Goal: Information Seeking & Learning: Learn about a topic

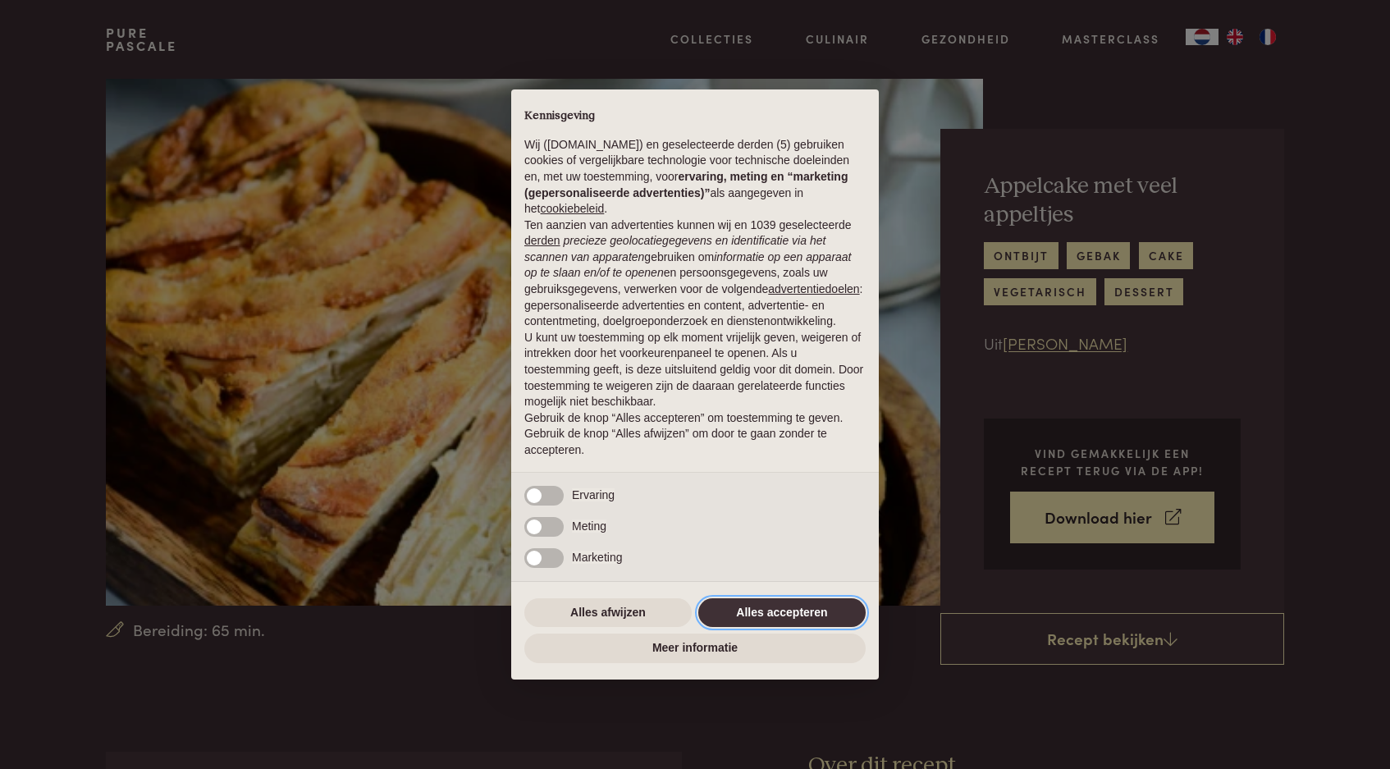
click at [742, 619] on button "Alles accepteren" at bounding box center [781, 613] width 167 height 30
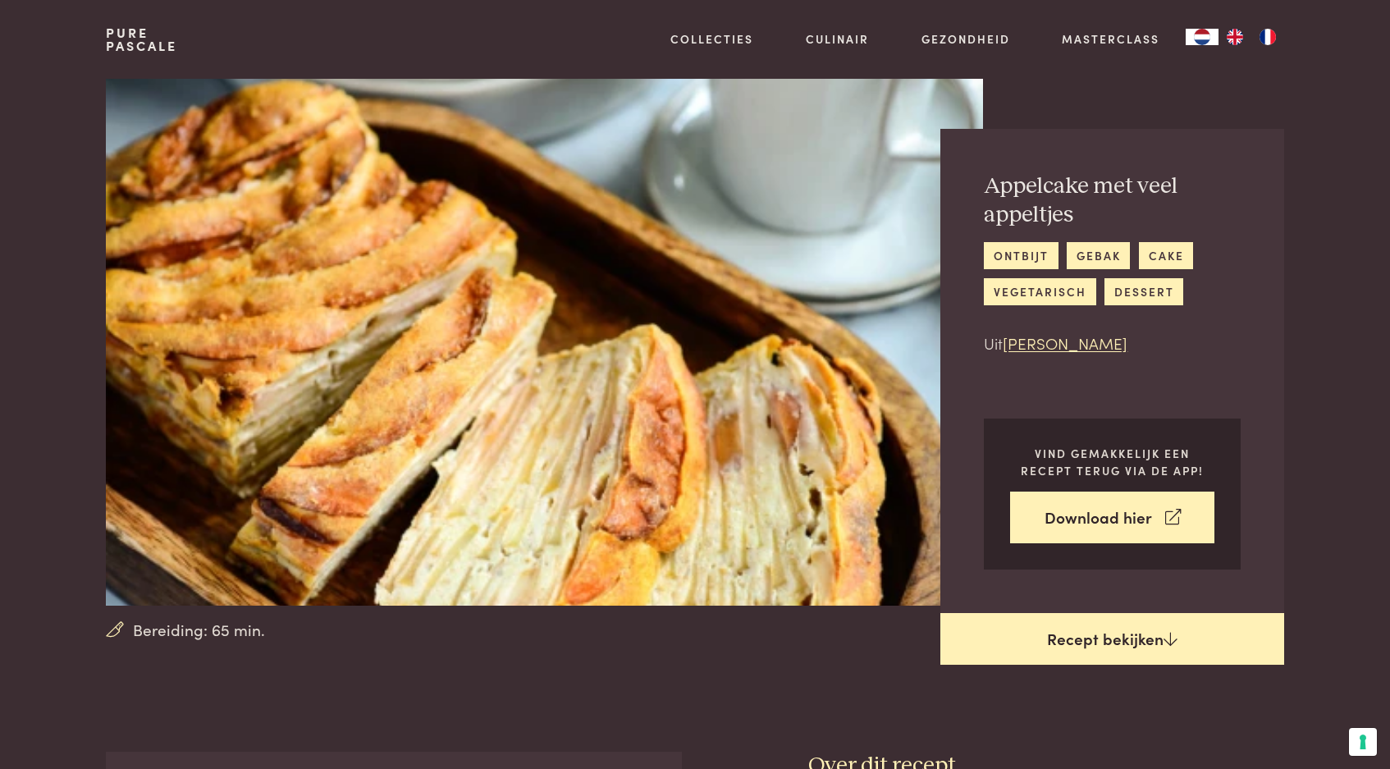
click at [1024, 633] on link "Recept bekijken" at bounding box center [1112, 639] width 344 height 53
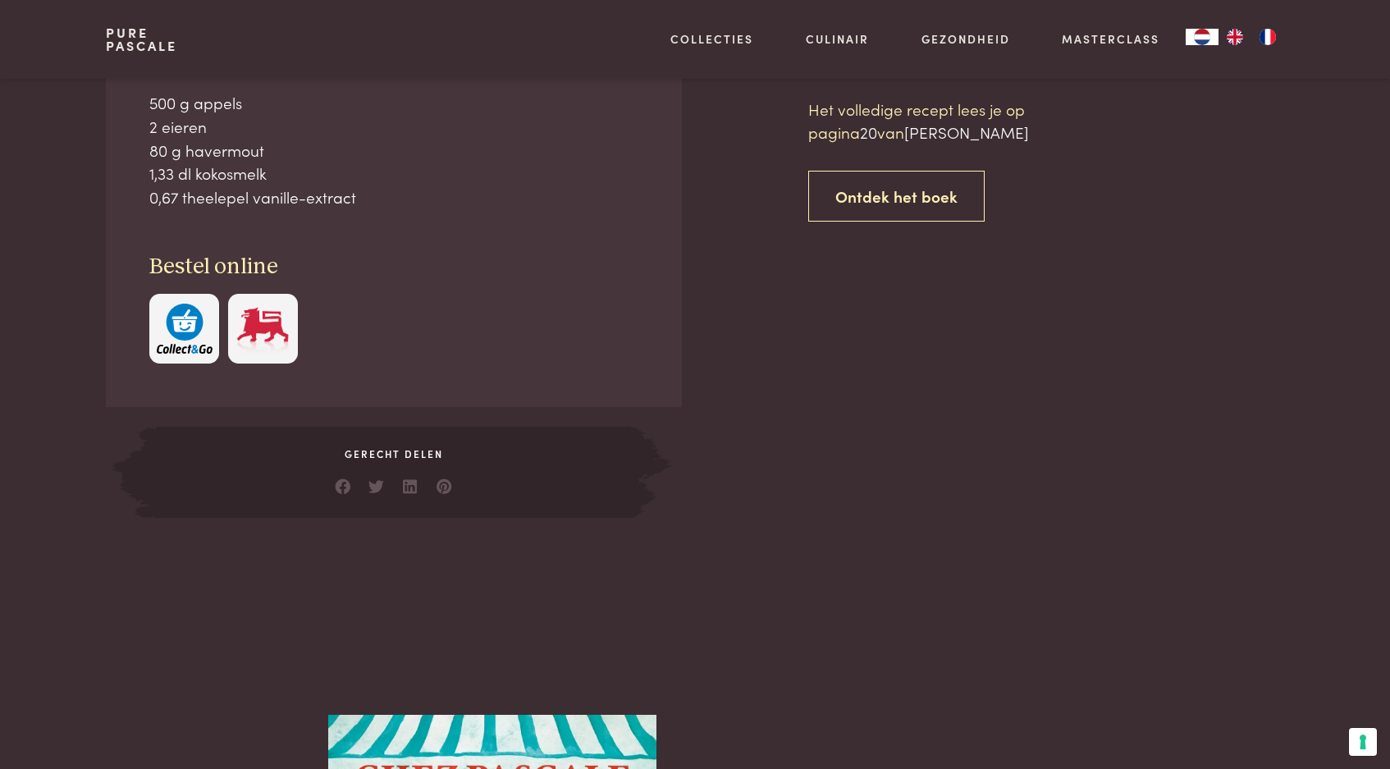
scroll to position [746, 0]
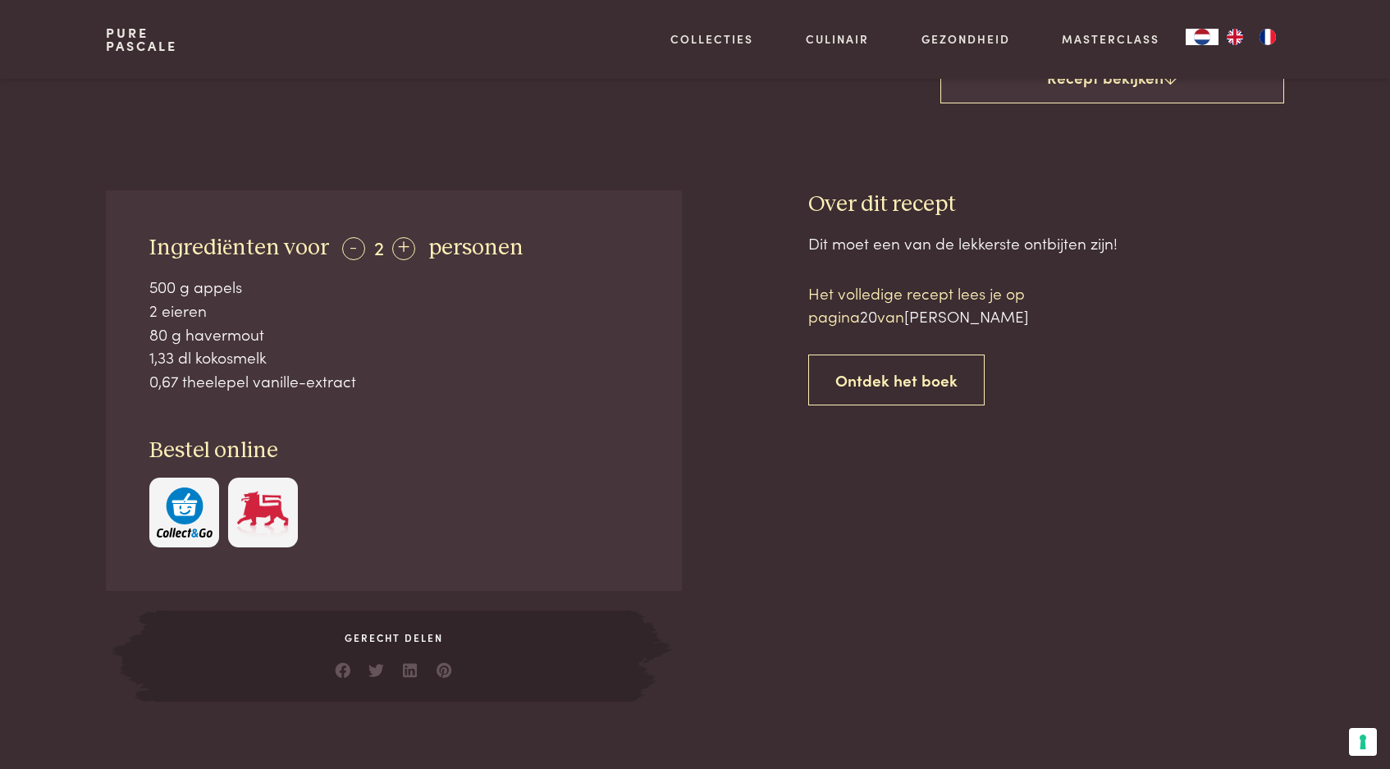
scroll to position [551, 0]
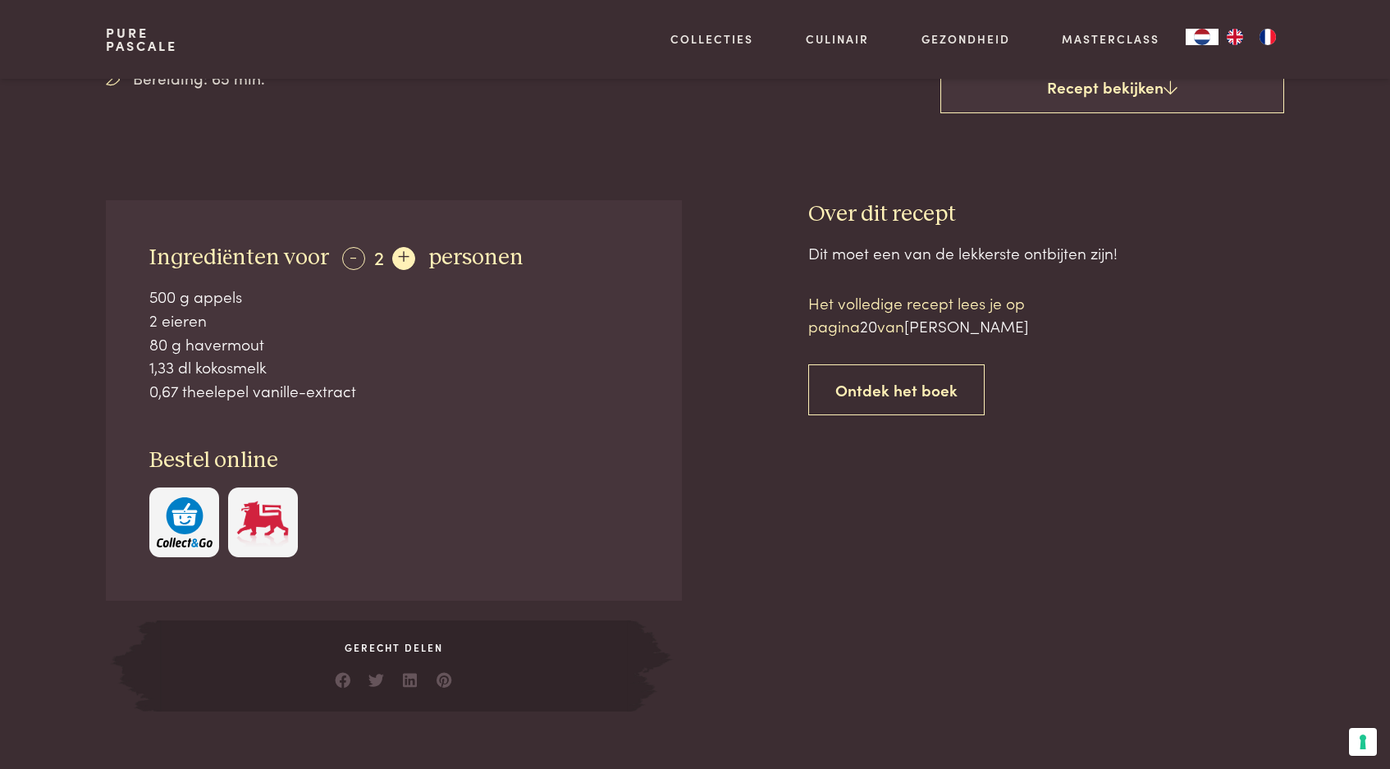
click at [408, 252] on div "+" at bounding box center [403, 258] width 23 height 23
click at [345, 253] on div "-" at bounding box center [353, 258] width 23 height 23
click at [400, 254] on div "+" at bounding box center [403, 258] width 23 height 23
click at [400, 254] on div "+" at bounding box center [404, 258] width 23 height 23
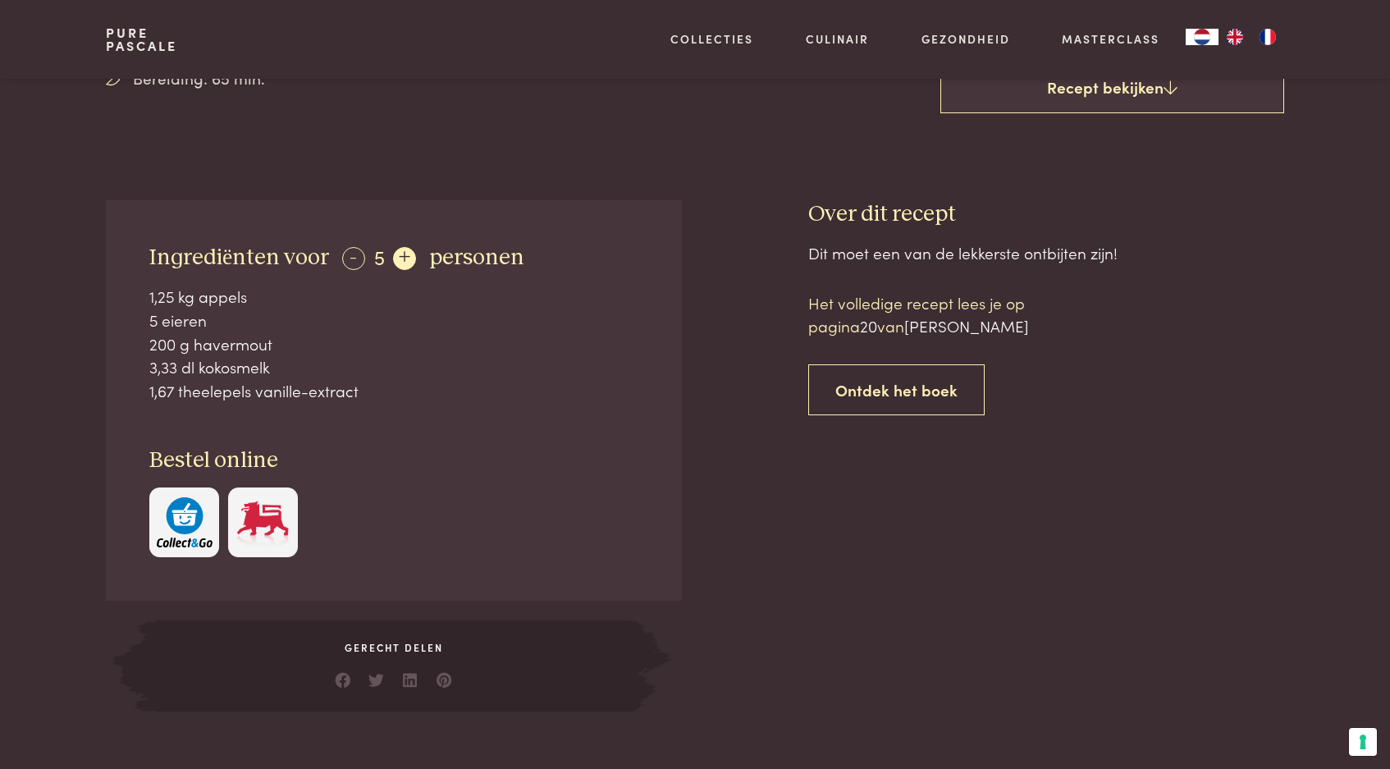
click at [400, 254] on div "+" at bounding box center [404, 258] width 23 height 23
drag, startPoint x: 149, startPoint y: 291, endPoint x: 330, endPoint y: 386, distance: 203.7
click at [330, 386] on div "1,5 kg appels 6 eieren 240 g havermout 4 dl kokosmelk 2 theelepels vanille-extr…" at bounding box center [393, 343] width 489 height 117
copy div "1,5 kg appels 6 eieren 240 g havermout 4 dl kokosmelk 2 theelepels vanille-extra"
click at [354, 254] on div "-" at bounding box center [353, 258] width 23 height 23
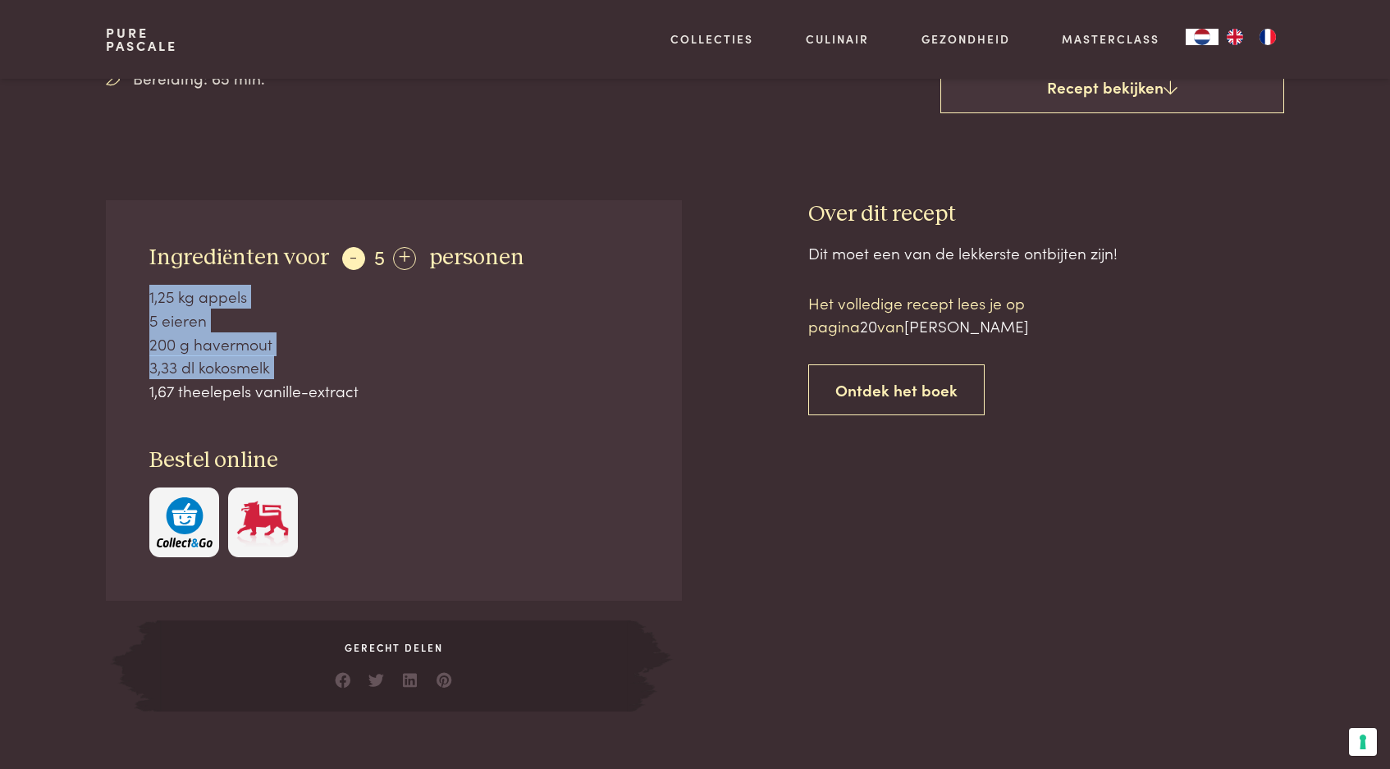
click at [354, 254] on div "-" at bounding box center [353, 258] width 23 height 23
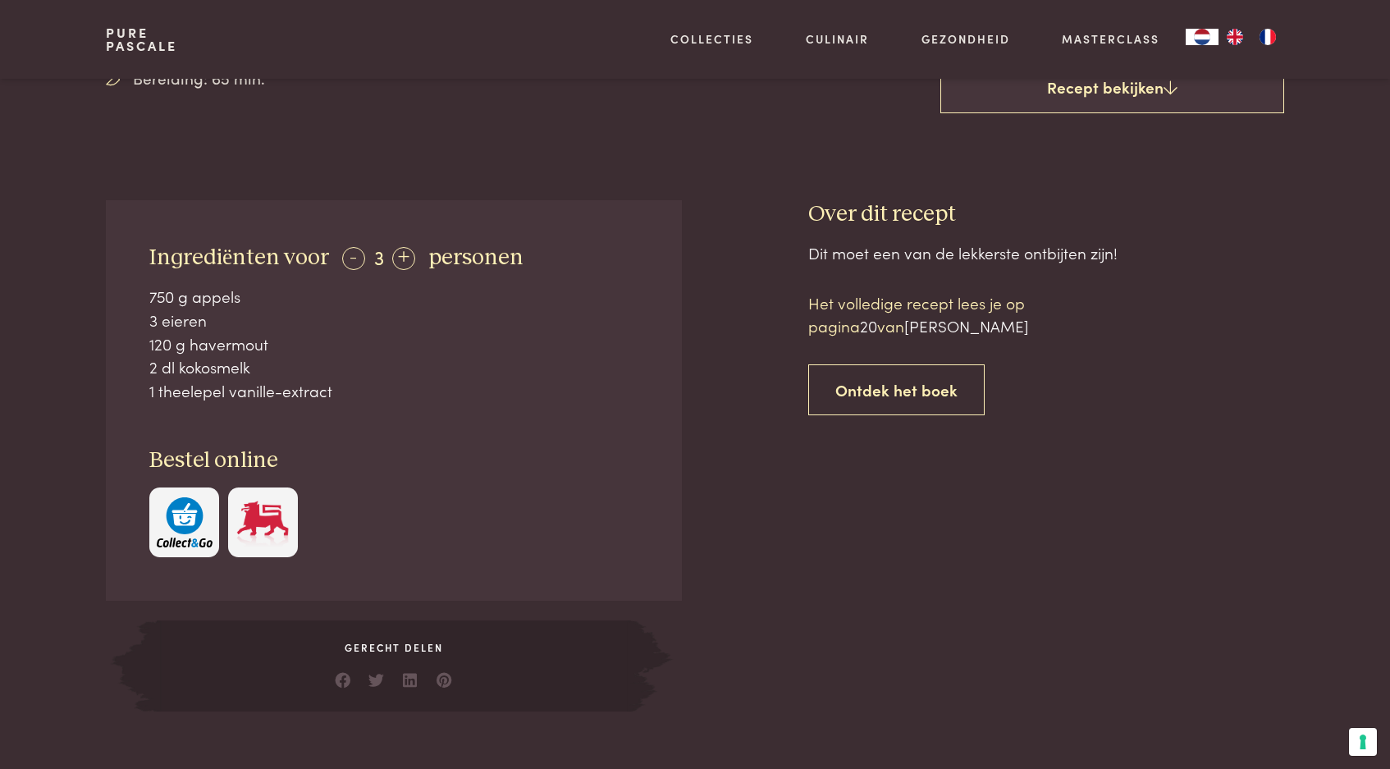
click at [363, 380] on div "1 theelepel vanille-extract" at bounding box center [393, 391] width 489 height 24
click at [145, 288] on div "Ingrediënten voor - 3 + personen 750 g appels 3 eieren 120 g havermout 2 dl kok…" at bounding box center [394, 400] width 576 height 401
drag, startPoint x: 151, startPoint y: 291, endPoint x: 336, endPoint y: 378, distance: 204.8
click at [336, 378] on div "750 g appels 3 eieren 120 g havermout 2 dl kokosmelk 1 theelepel vanille-extract" at bounding box center [393, 343] width 489 height 117
copy div "750 g appels 3 eieren 120 g havermout 2 dl kokosmelk 1 theelepel vanille-extract"
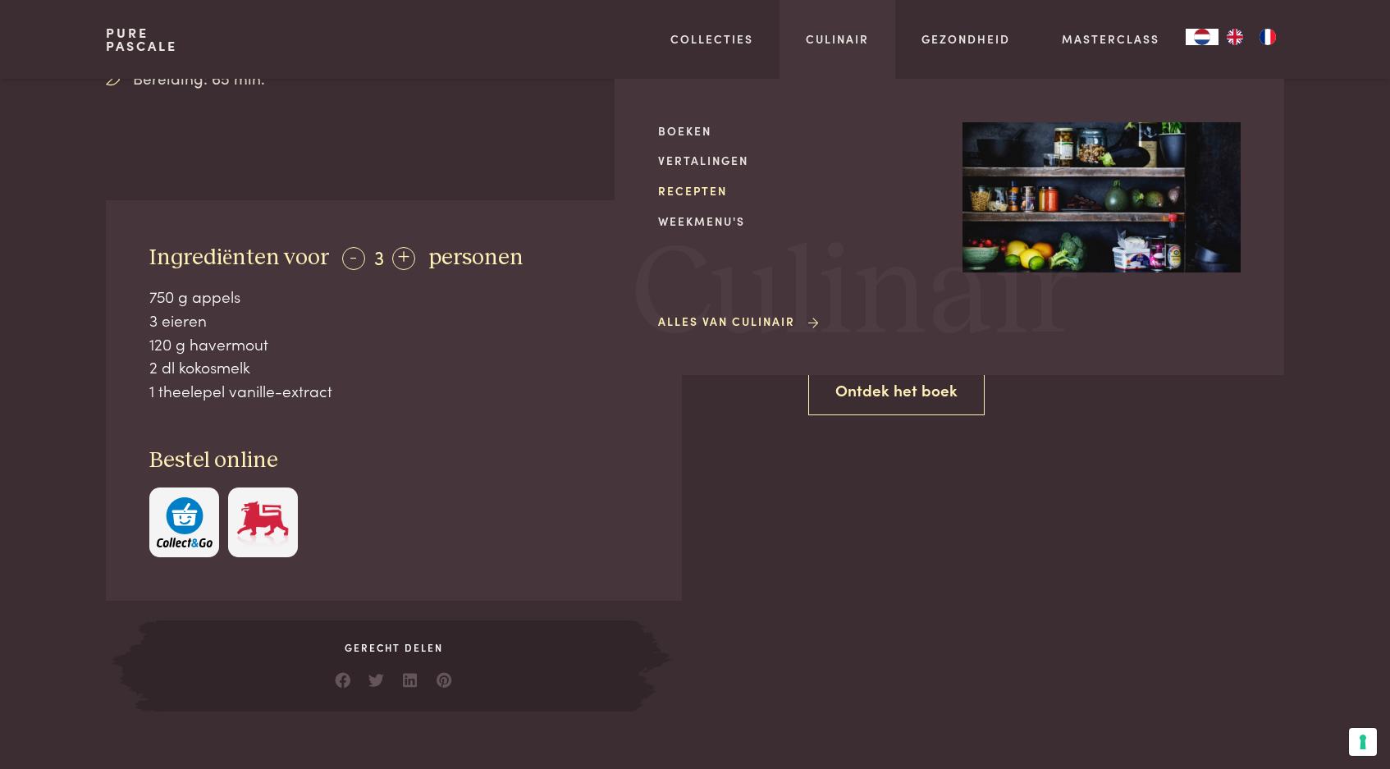
click at [703, 183] on link "Recepten" at bounding box center [797, 190] width 278 height 17
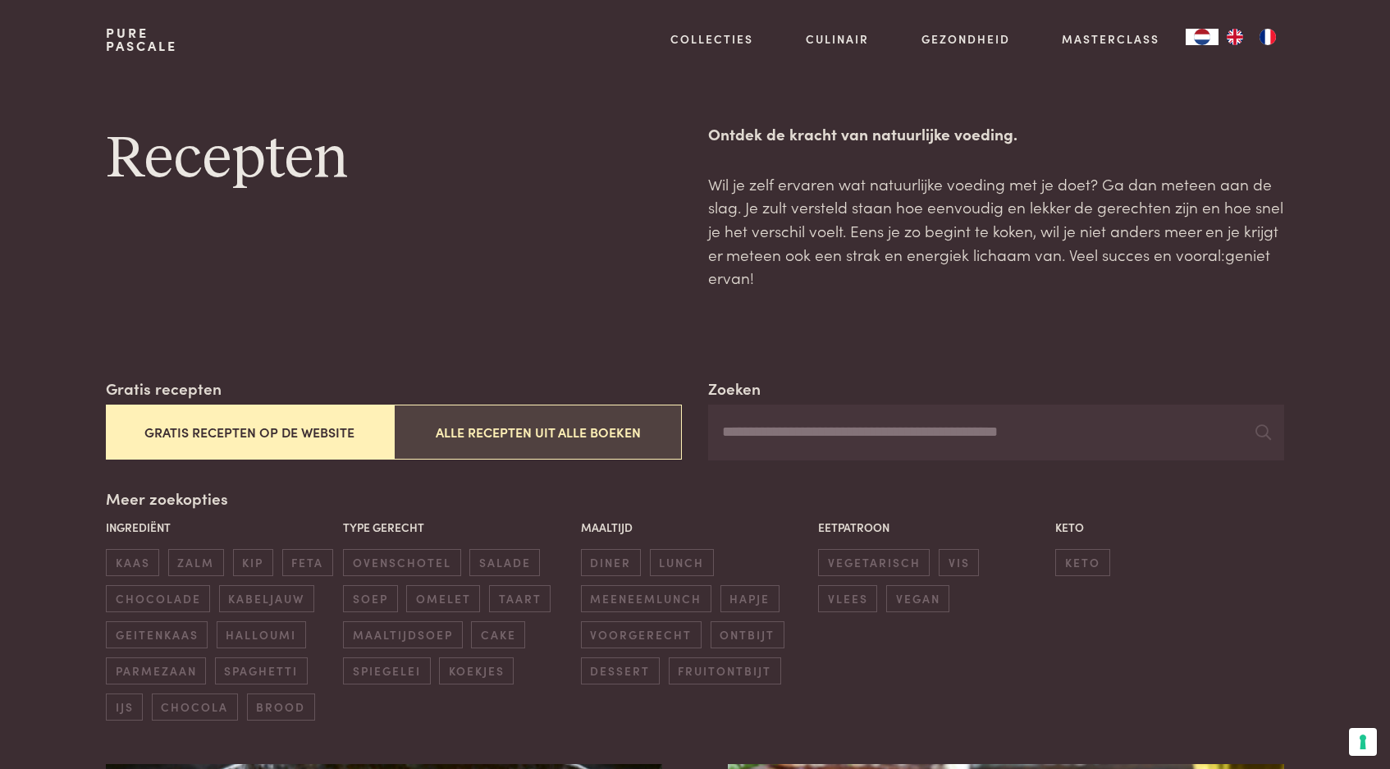
click at [576, 434] on button "Alle recepten uit alle boeken" at bounding box center [538, 432] width 288 height 55
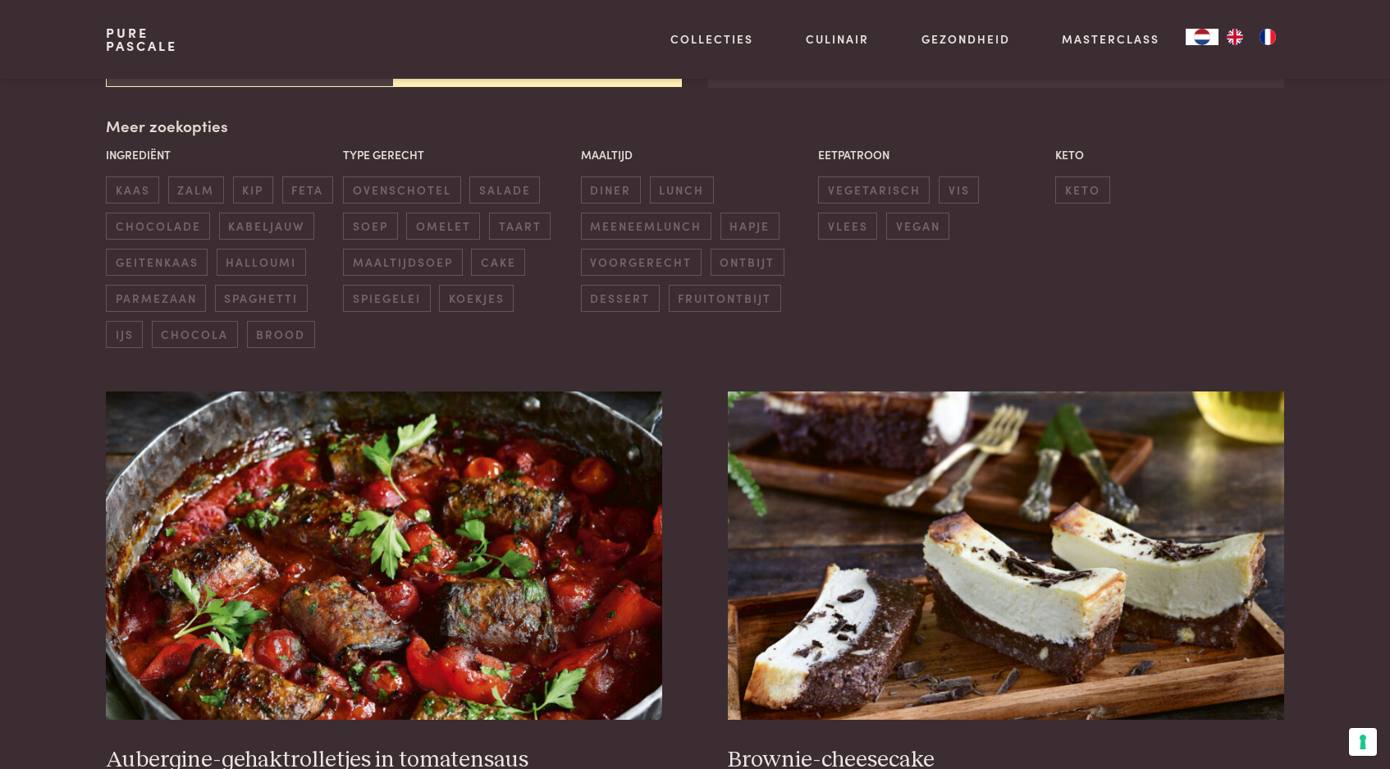
scroll to position [373, 0]
click at [277, 81] on button "Gratis recepten op de website" at bounding box center [250, 58] width 288 height 55
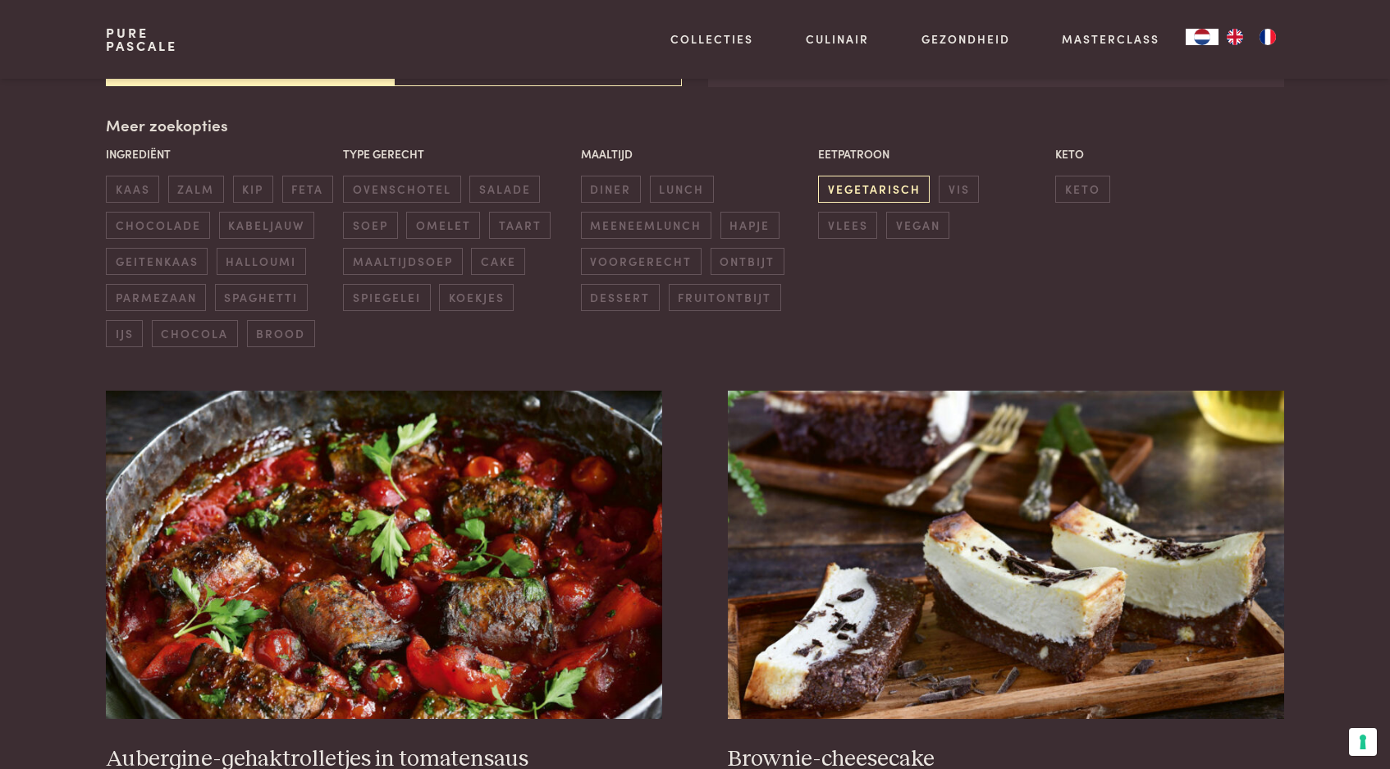
click at [859, 187] on span "vegetarisch" at bounding box center [874, 189] width 112 height 27
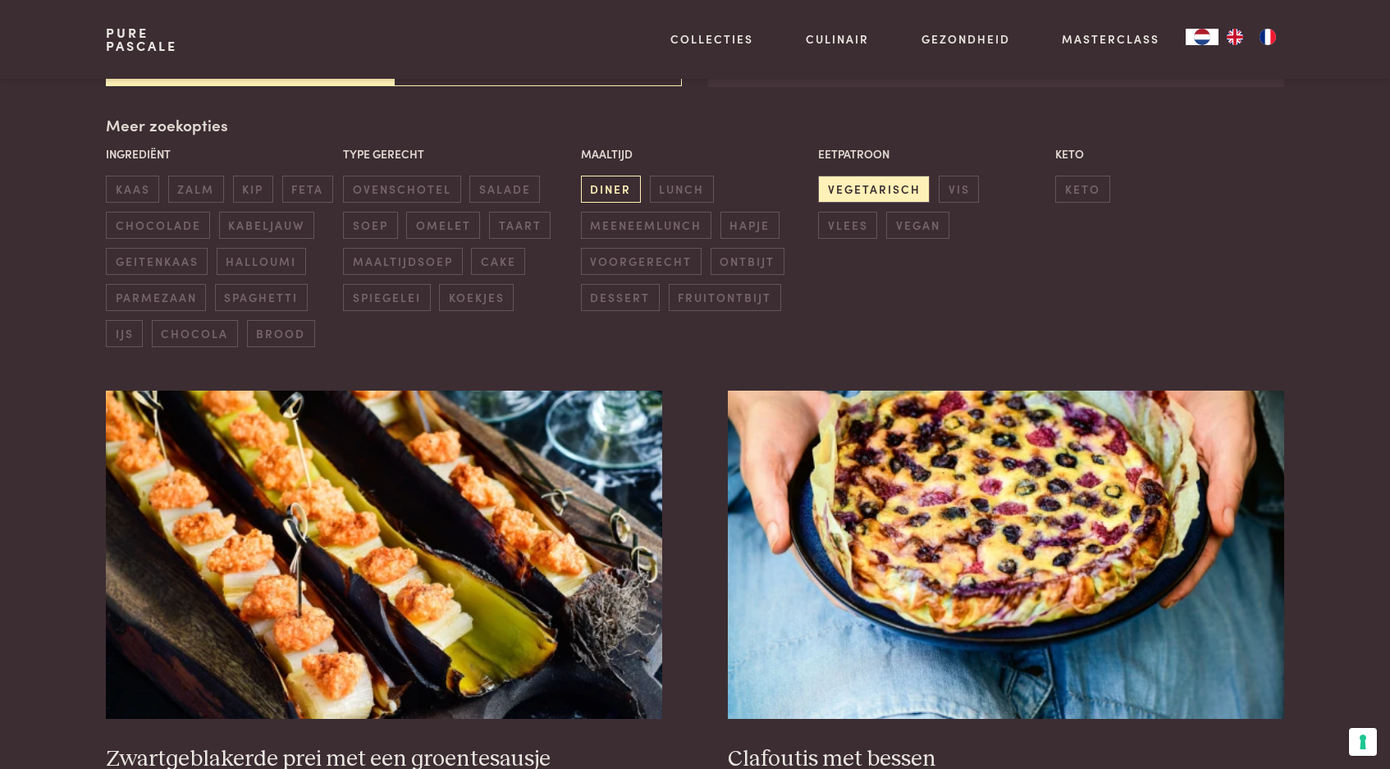
click at [616, 189] on span "diner" at bounding box center [611, 189] width 60 height 27
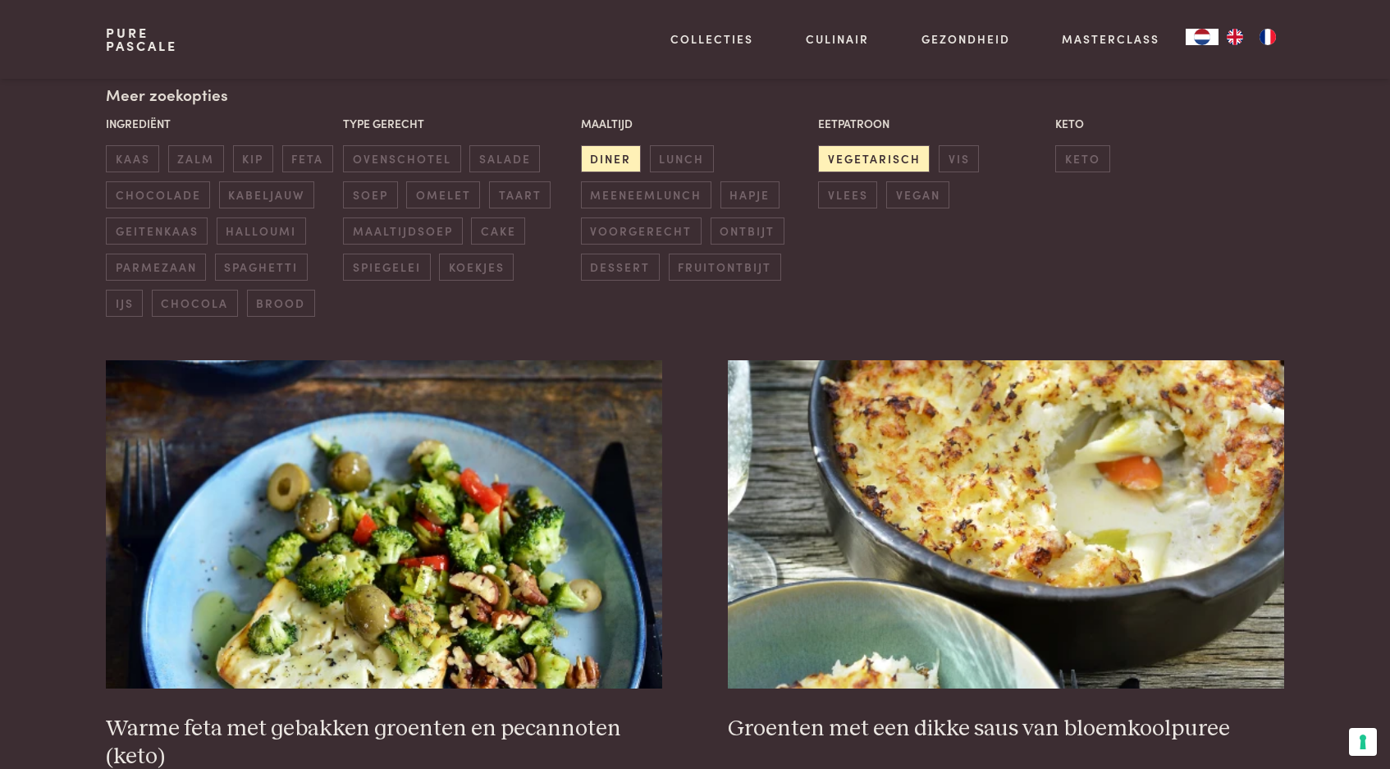
scroll to position [401, 0]
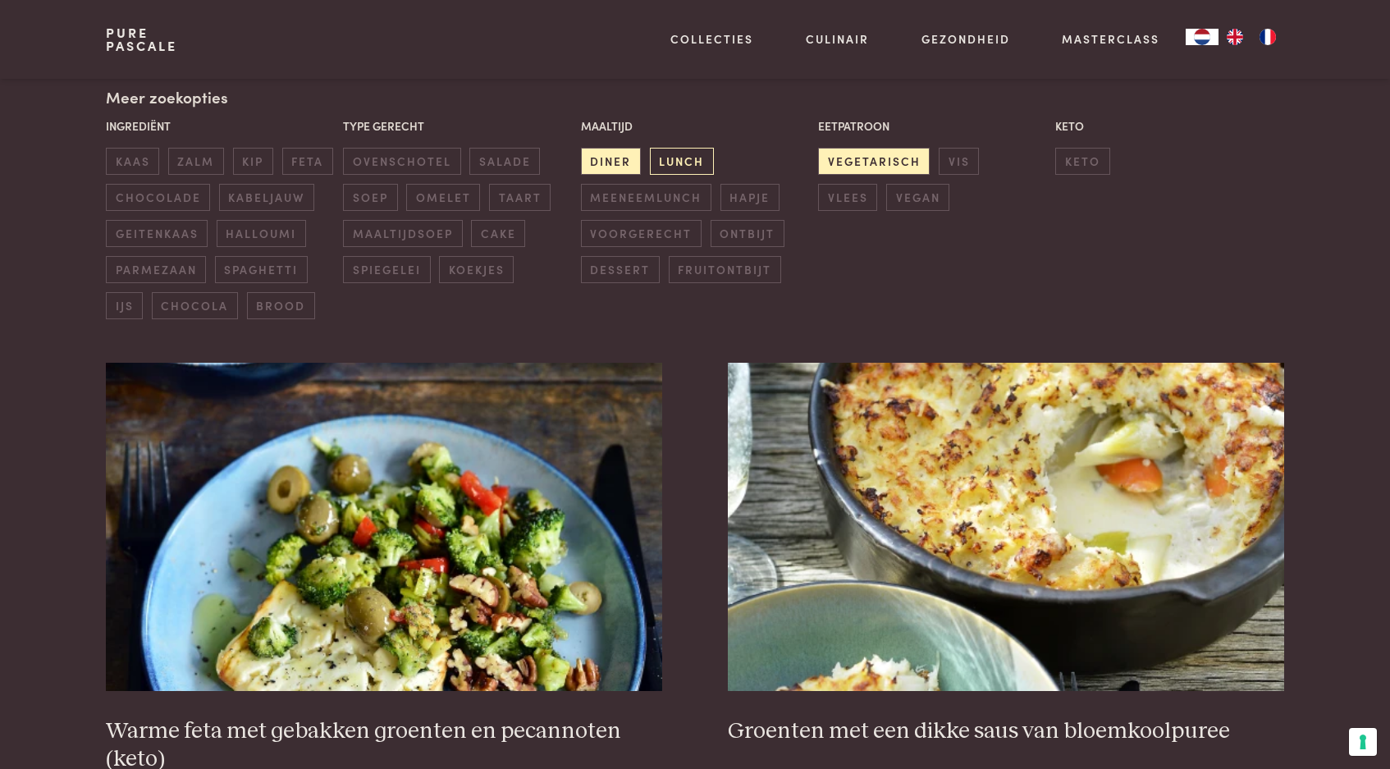
click at [684, 157] on span "lunch" at bounding box center [682, 161] width 64 height 27
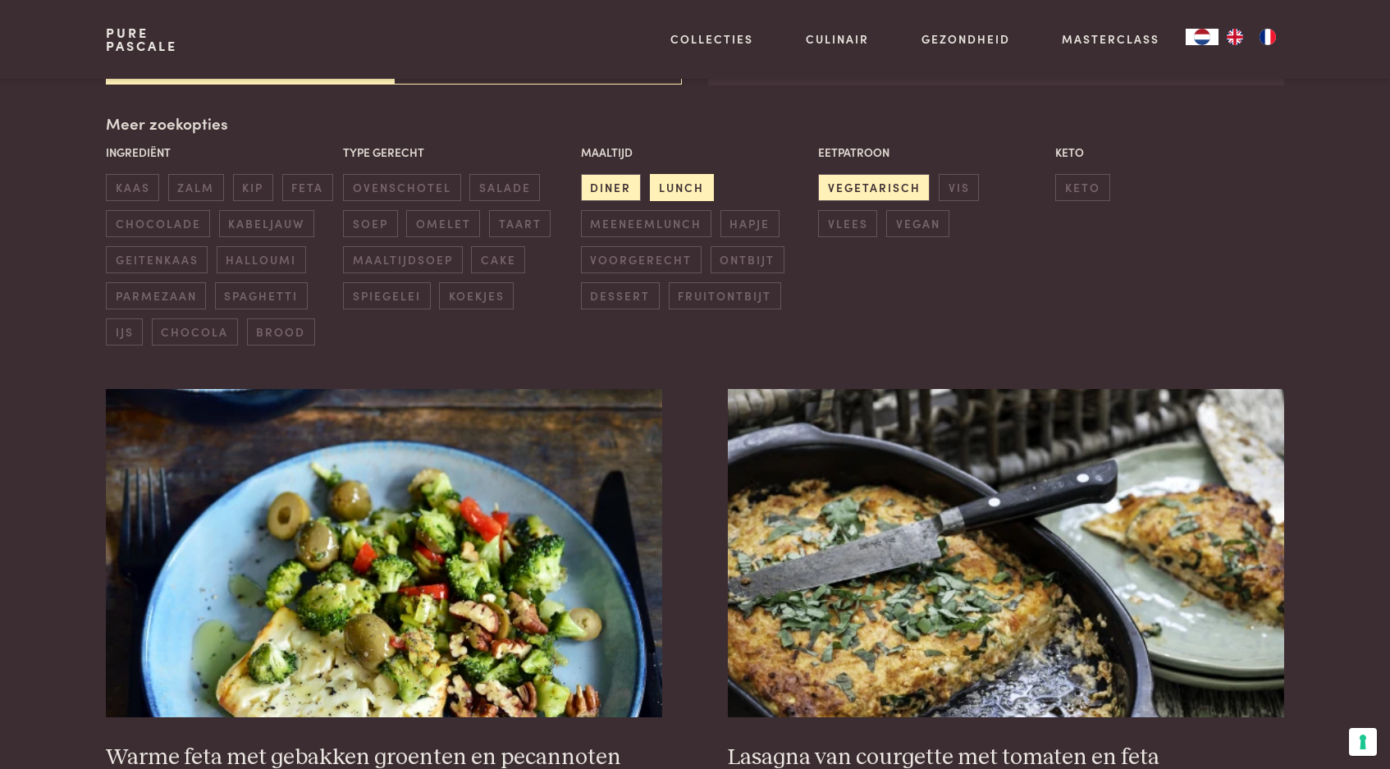
scroll to position [373, 0]
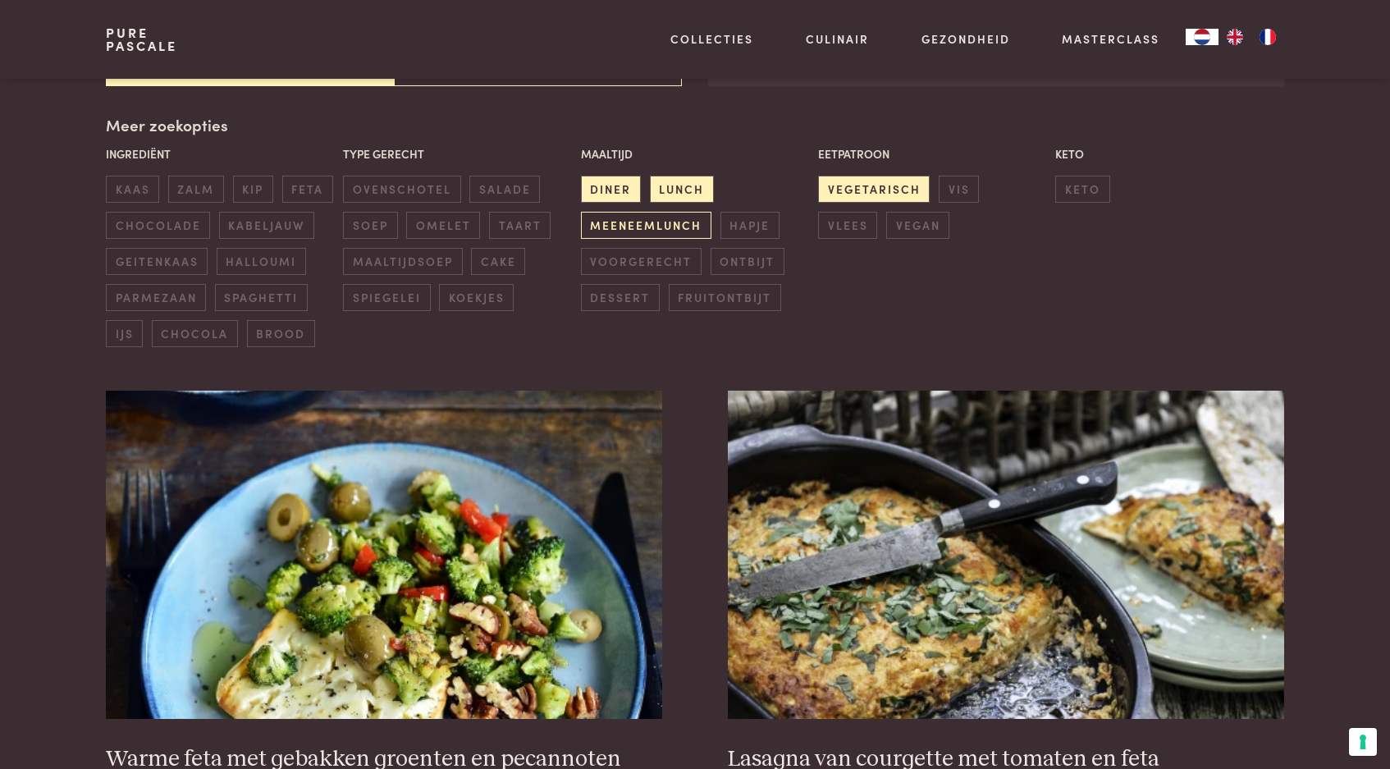
click at [665, 224] on span "meeneemlunch" at bounding box center [646, 225] width 130 height 27
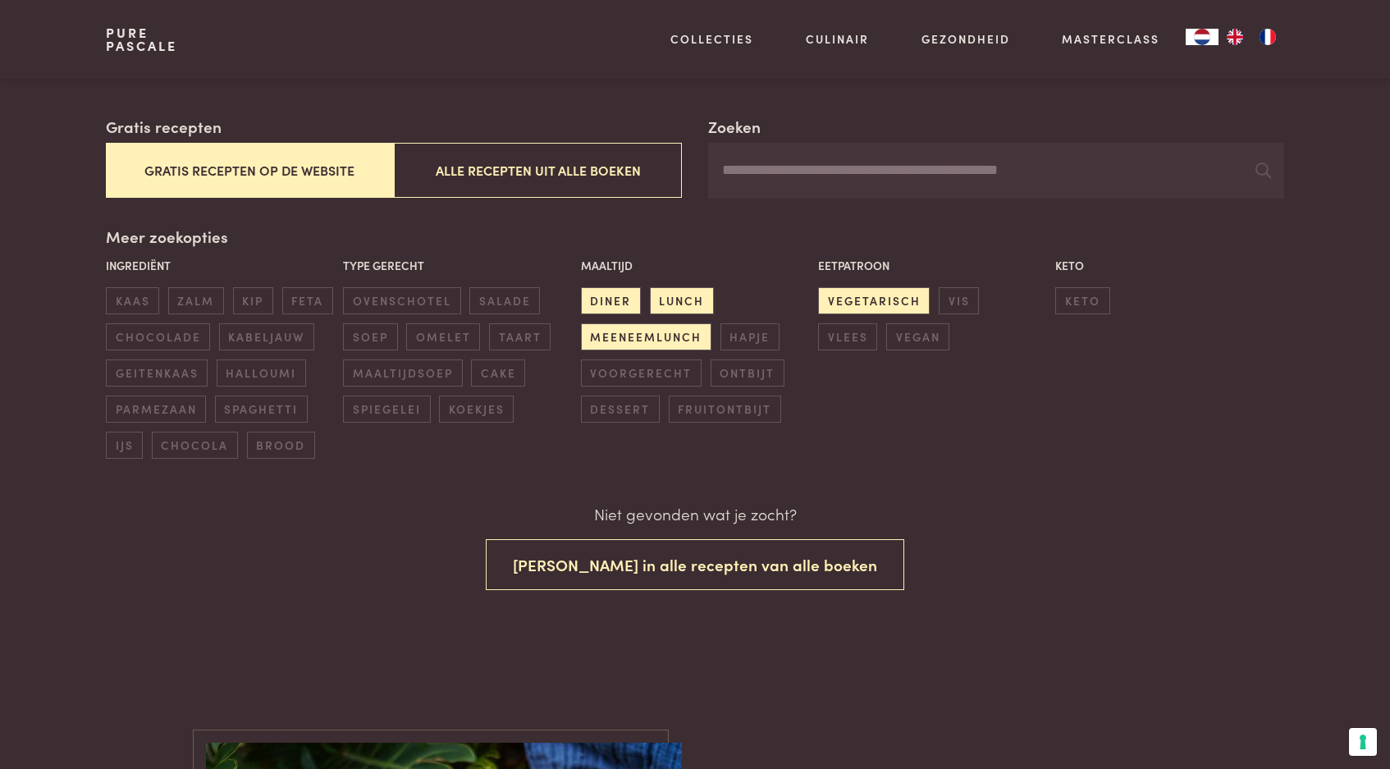
scroll to position [256, 0]
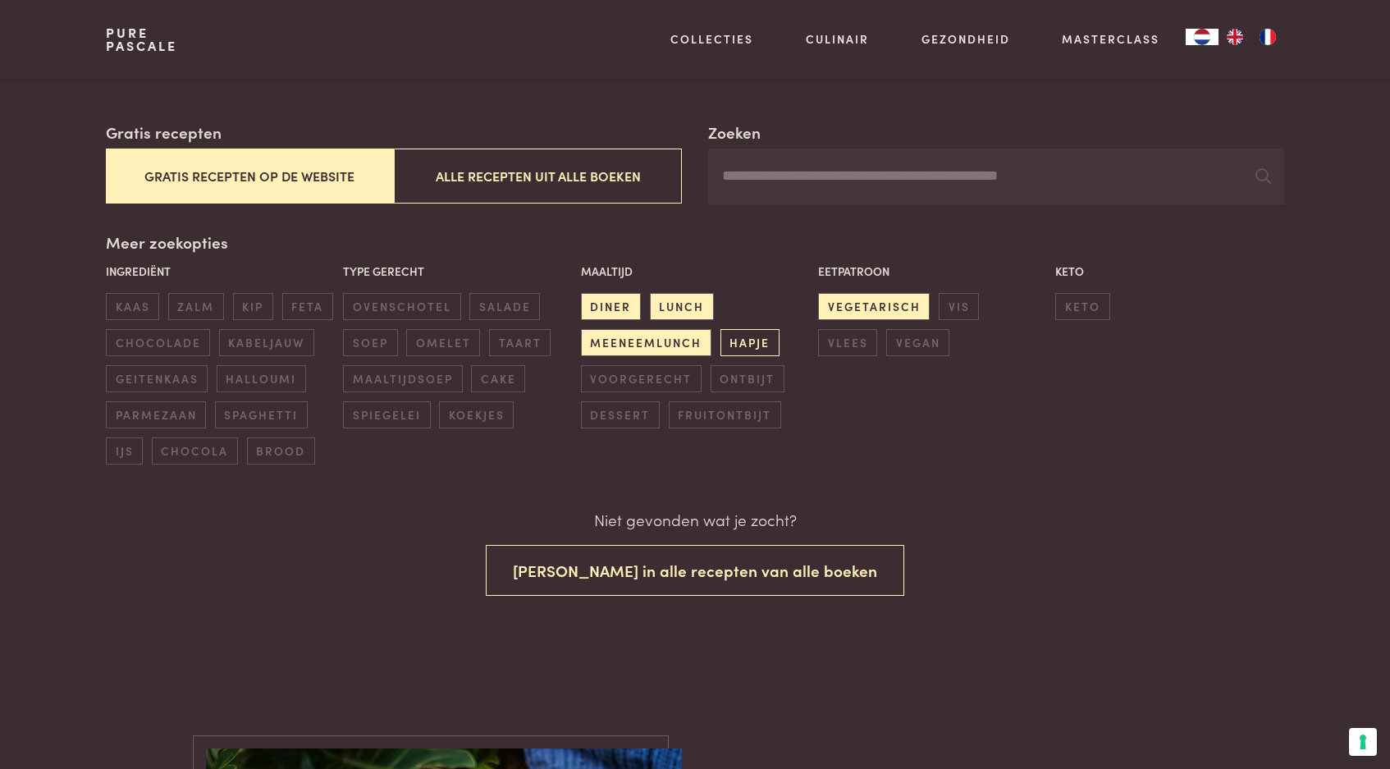
click at [743, 340] on span "hapje" at bounding box center [749, 342] width 59 height 27
click at [674, 365] on span "voorgerecht" at bounding box center [641, 378] width 121 height 27
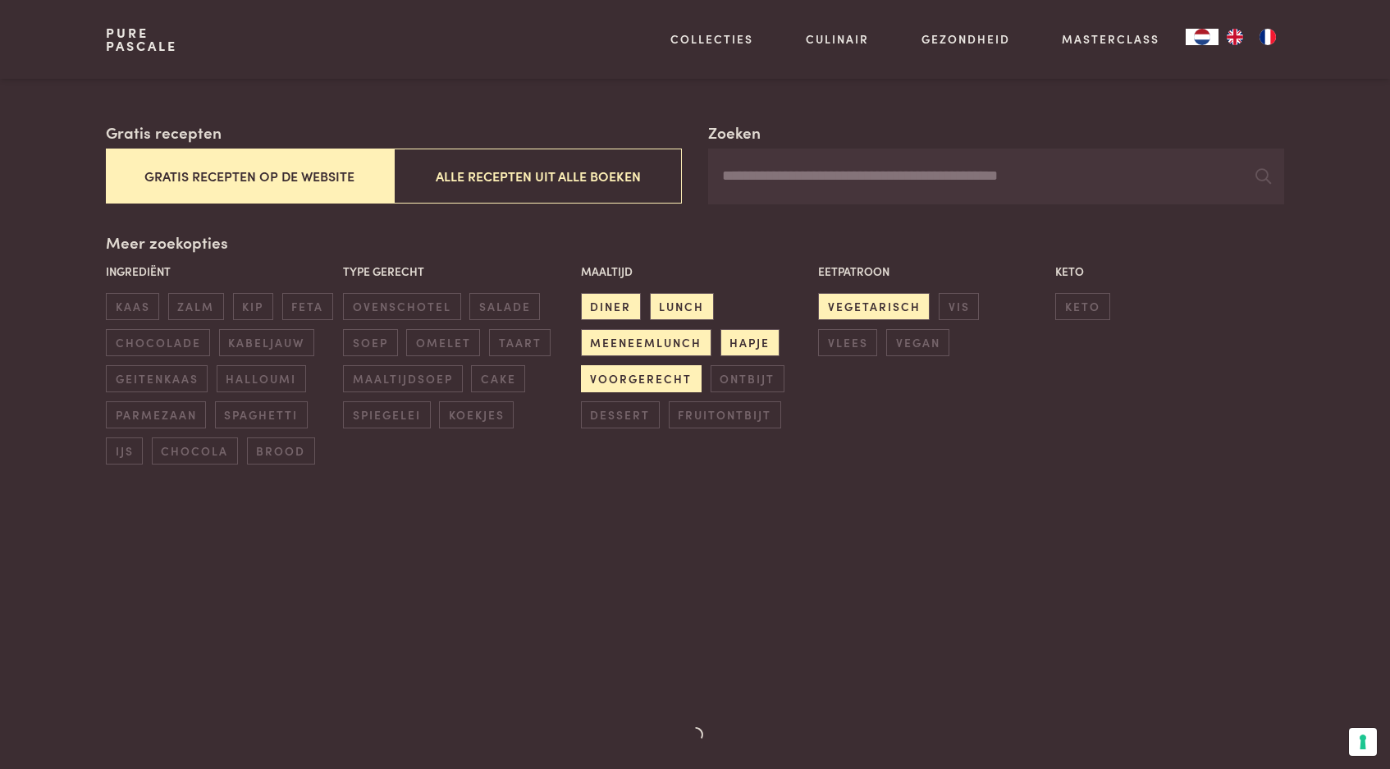
scroll to position [256, 0]
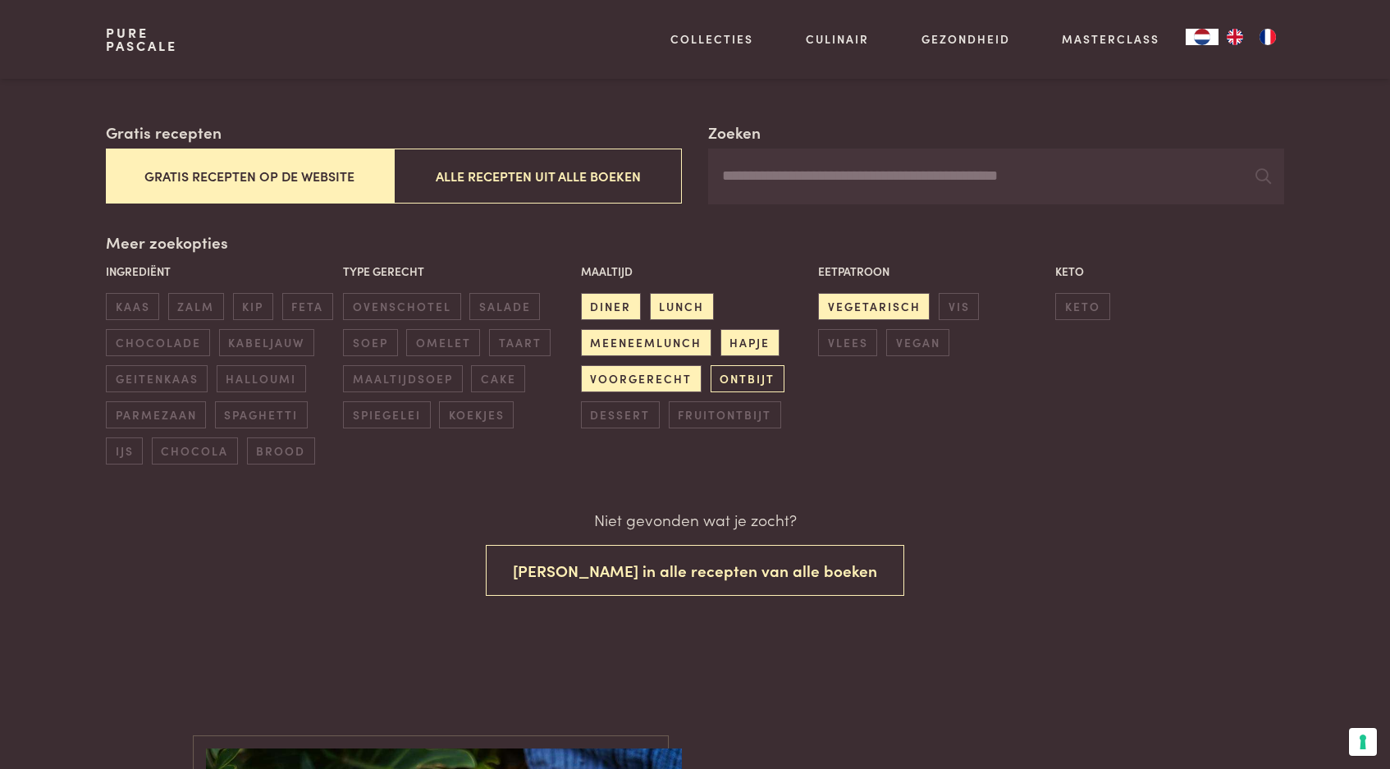
click at [750, 372] on span "ontbijt" at bounding box center [748, 378] width 74 height 27
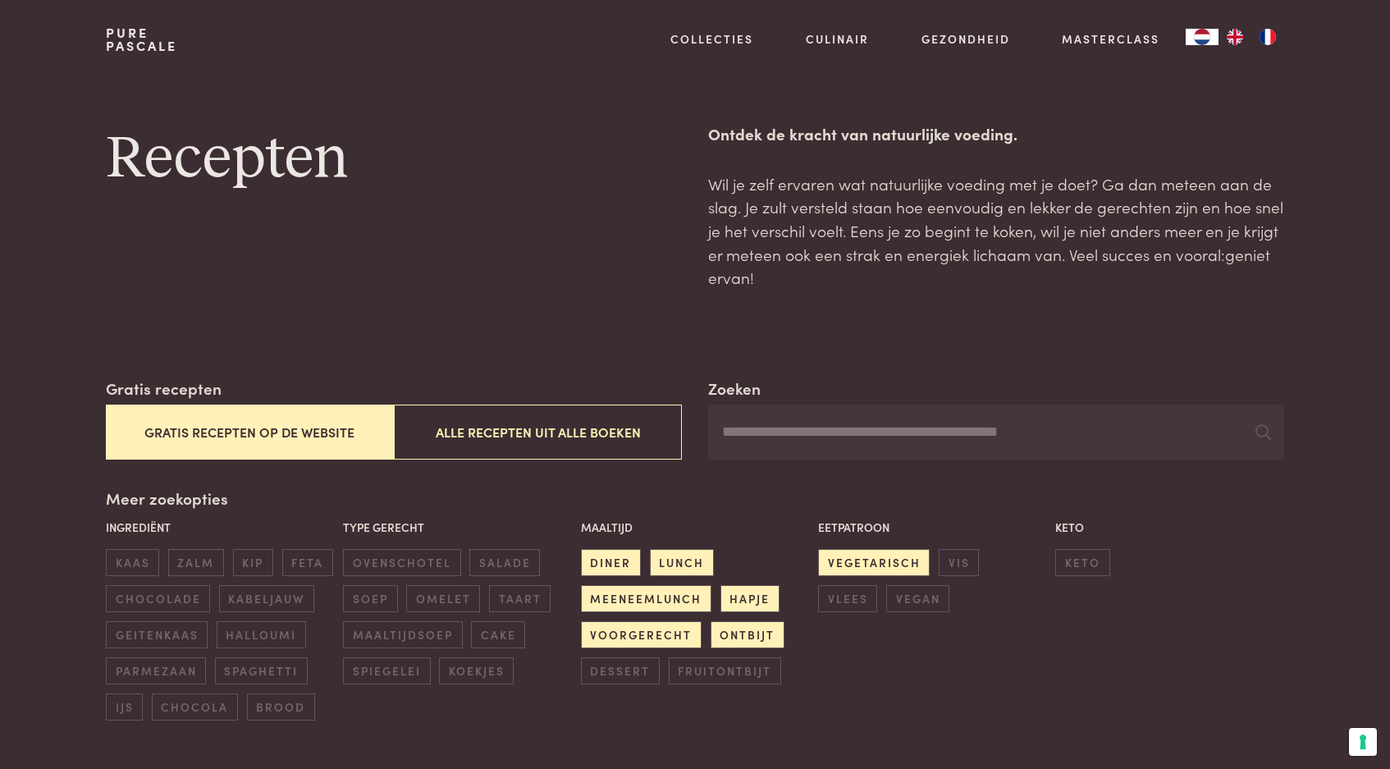
click at [733, 614] on div "Maaltijd diner lunch meeneemlunch hapje voorgerecht ontbijt dessert fruitontbijt" at bounding box center [694, 601] width 237 height 175
click at [731, 629] on span "ontbijt" at bounding box center [748, 634] width 74 height 27
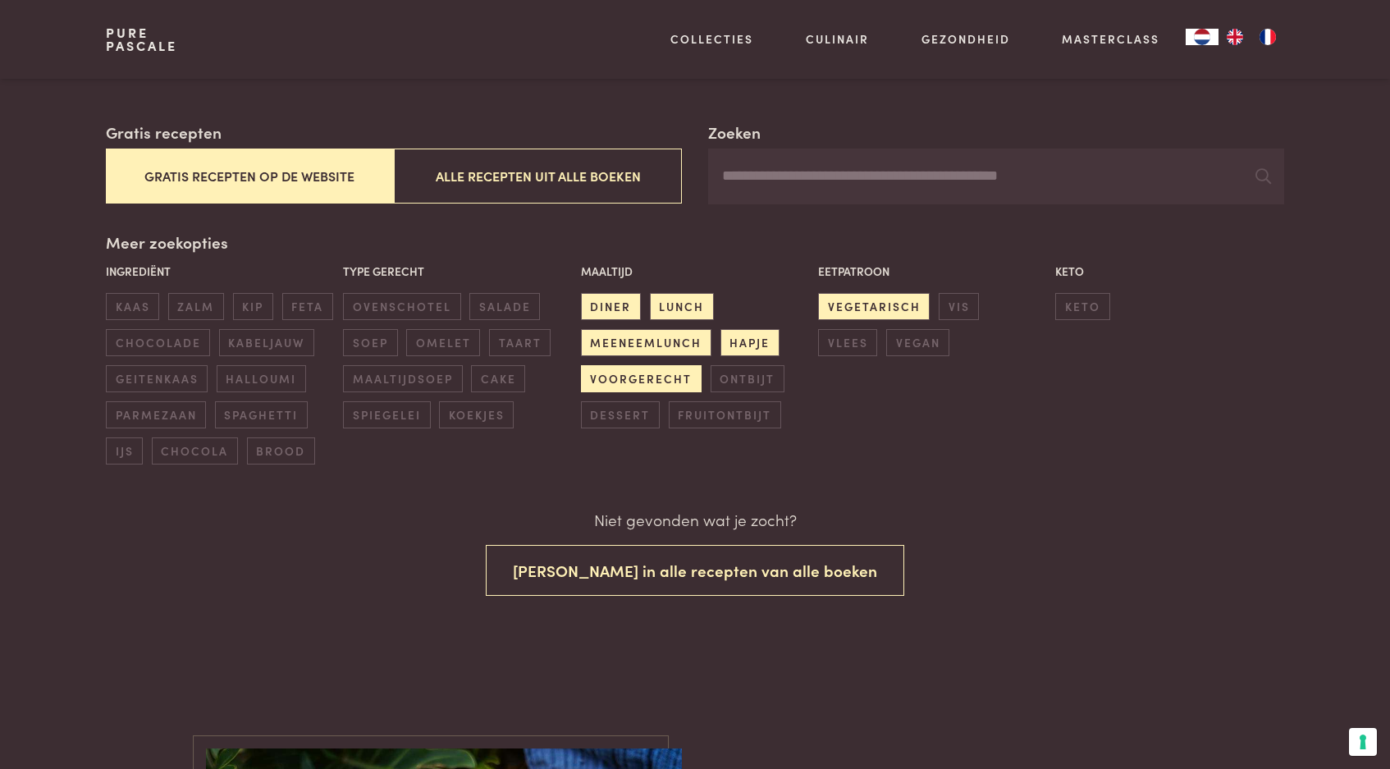
click at [660, 376] on span "voorgerecht" at bounding box center [641, 378] width 121 height 27
click at [666, 334] on span "meeneemlunch" at bounding box center [646, 342] width 130 height 27
click at [738, 338] on span "hapje" at bounding box center [749, 342] width 59 height 27
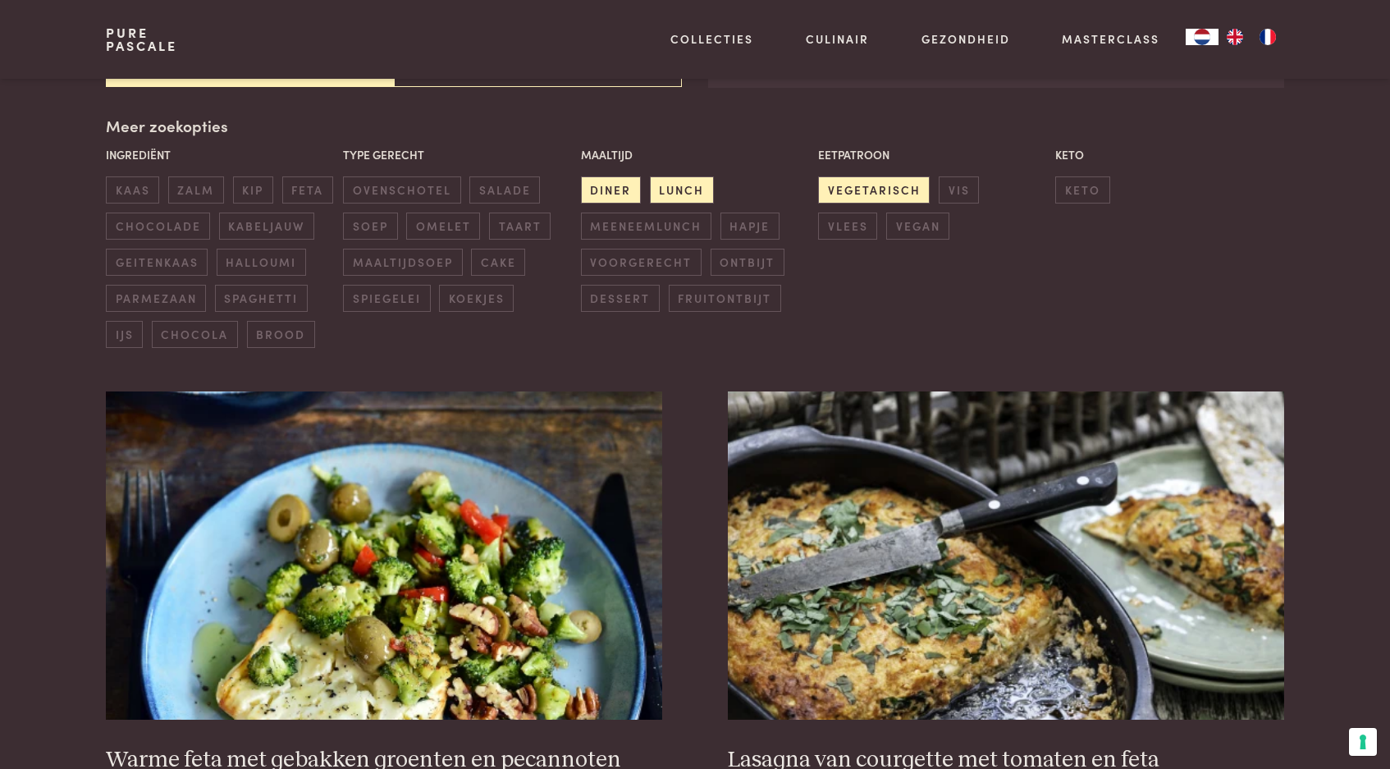
scroll to position [373, 0]
click at [694, 197] on span "lunch" at bounding box center [682, 189] width 64 height 27
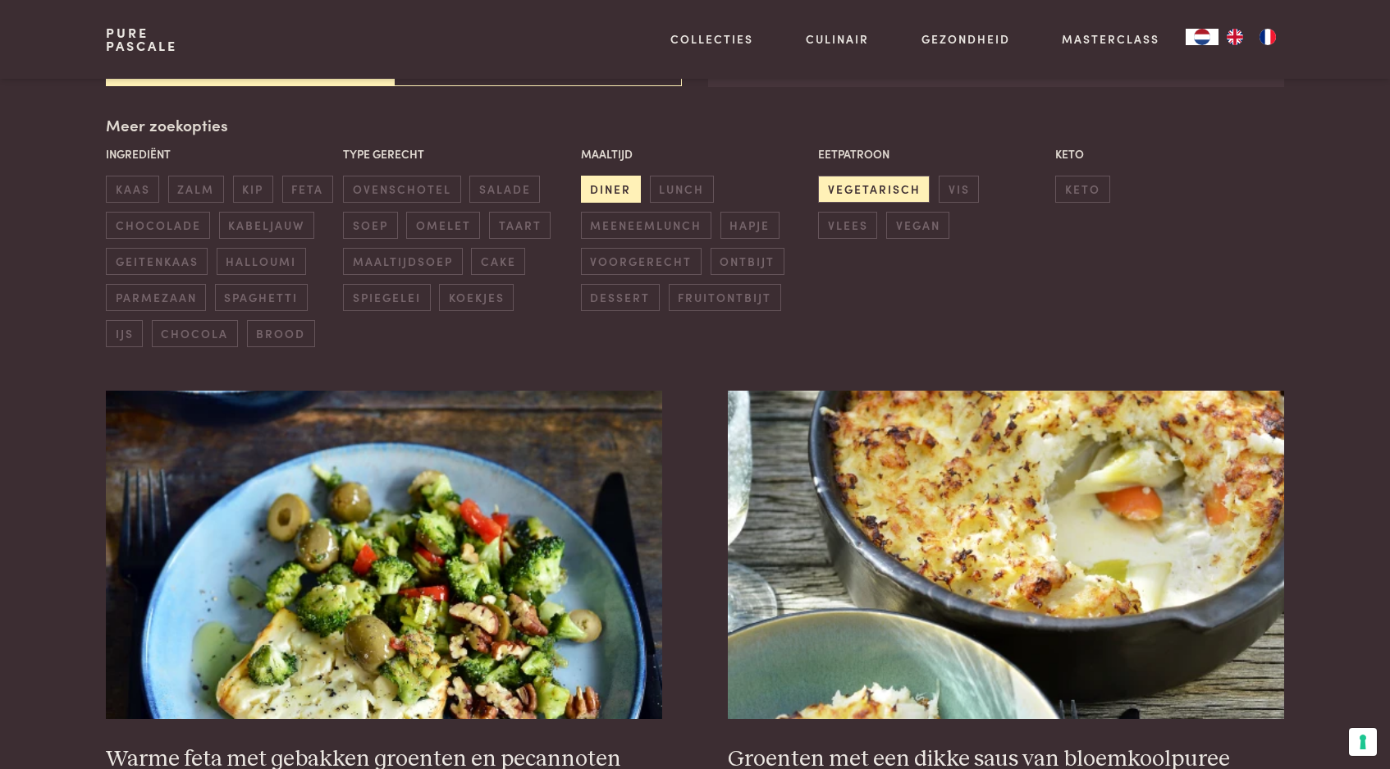
click at [618, 189] on span "diner" at bounding box center [611, 189] width 60 height 27
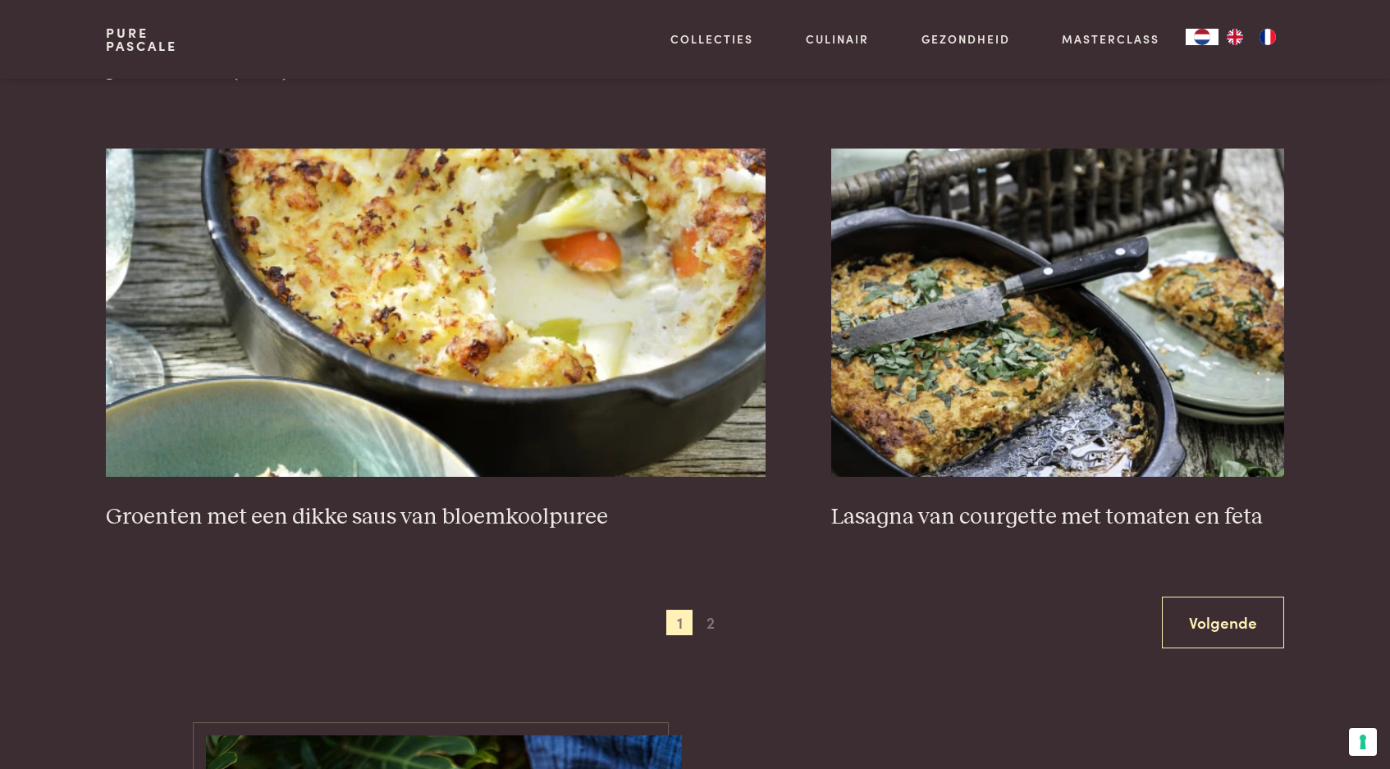
scroll to position [2898, 0]
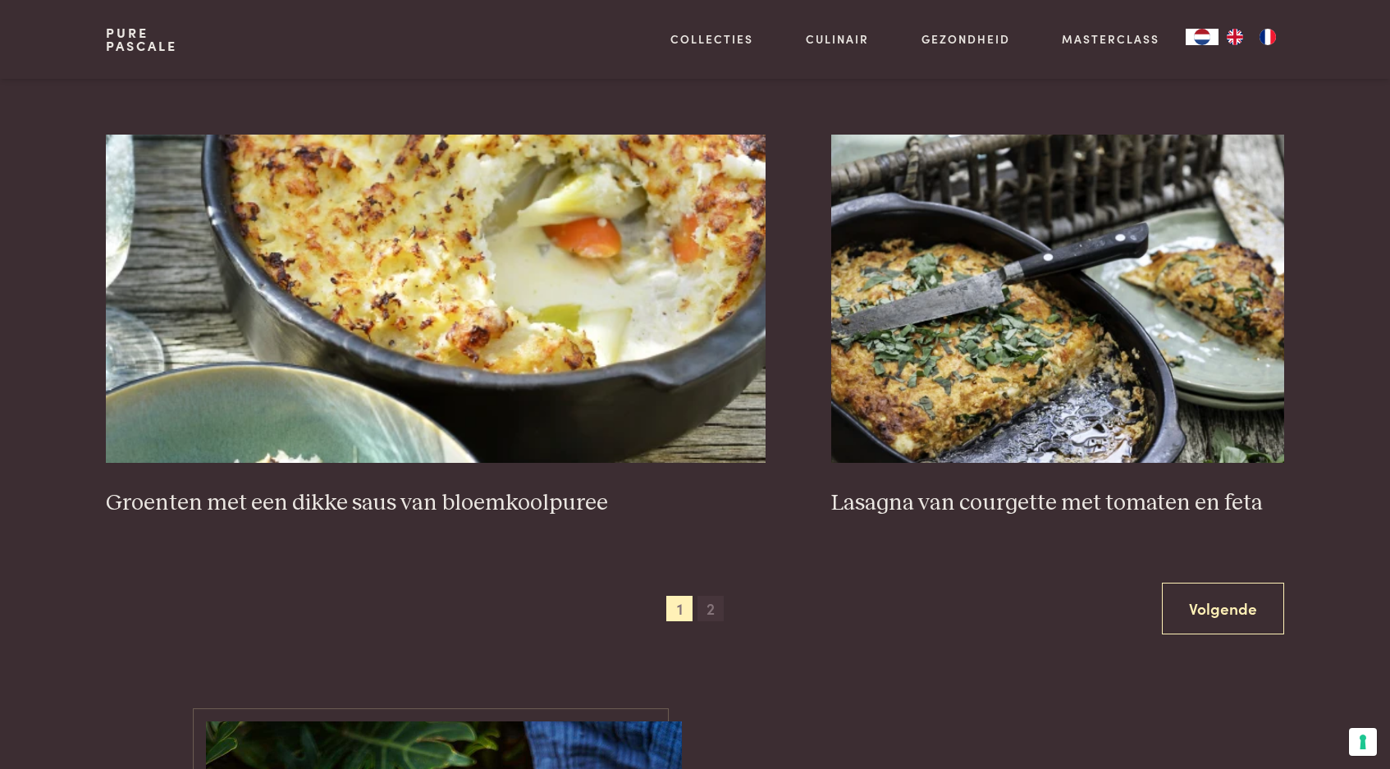
click at [707, 605] on span "2" at bounding box center [710, 609] width 26 height 26
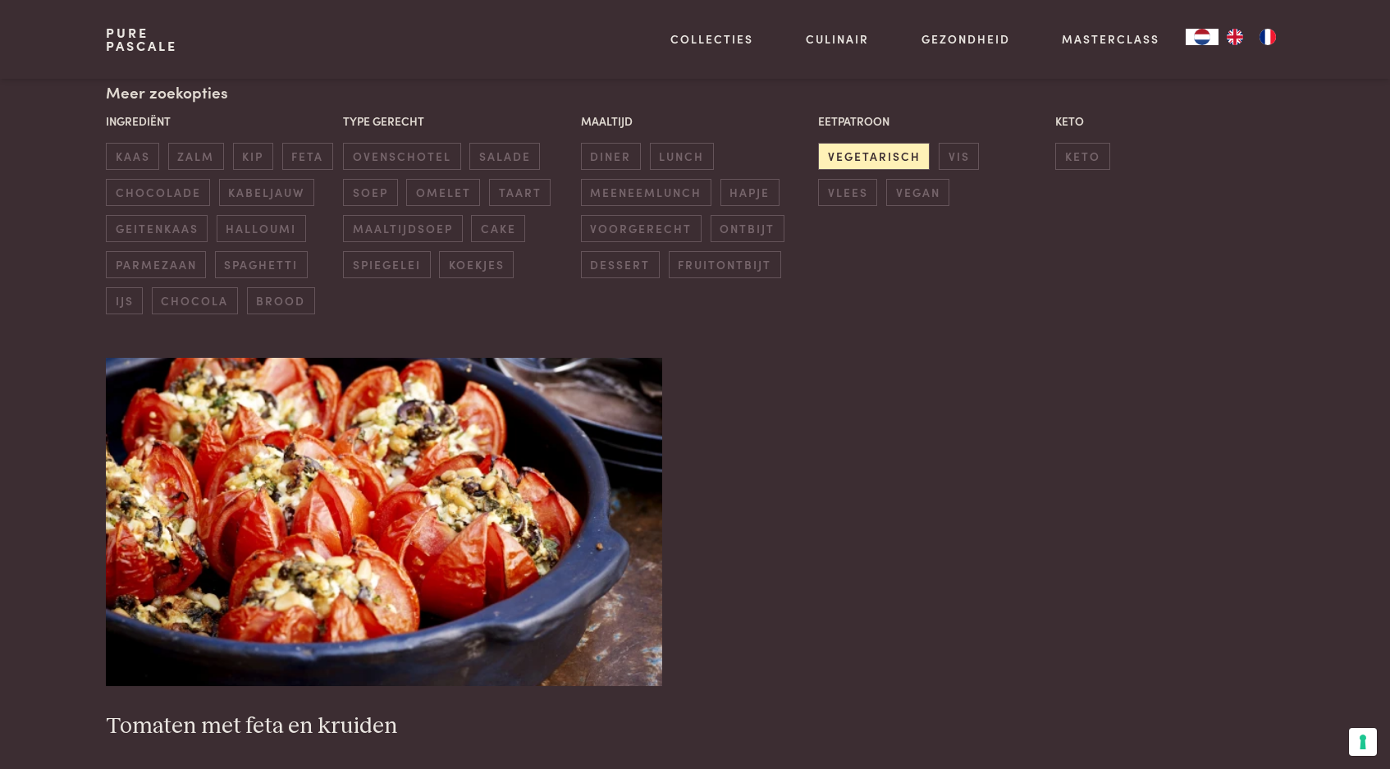
scroll to position [373, 0]
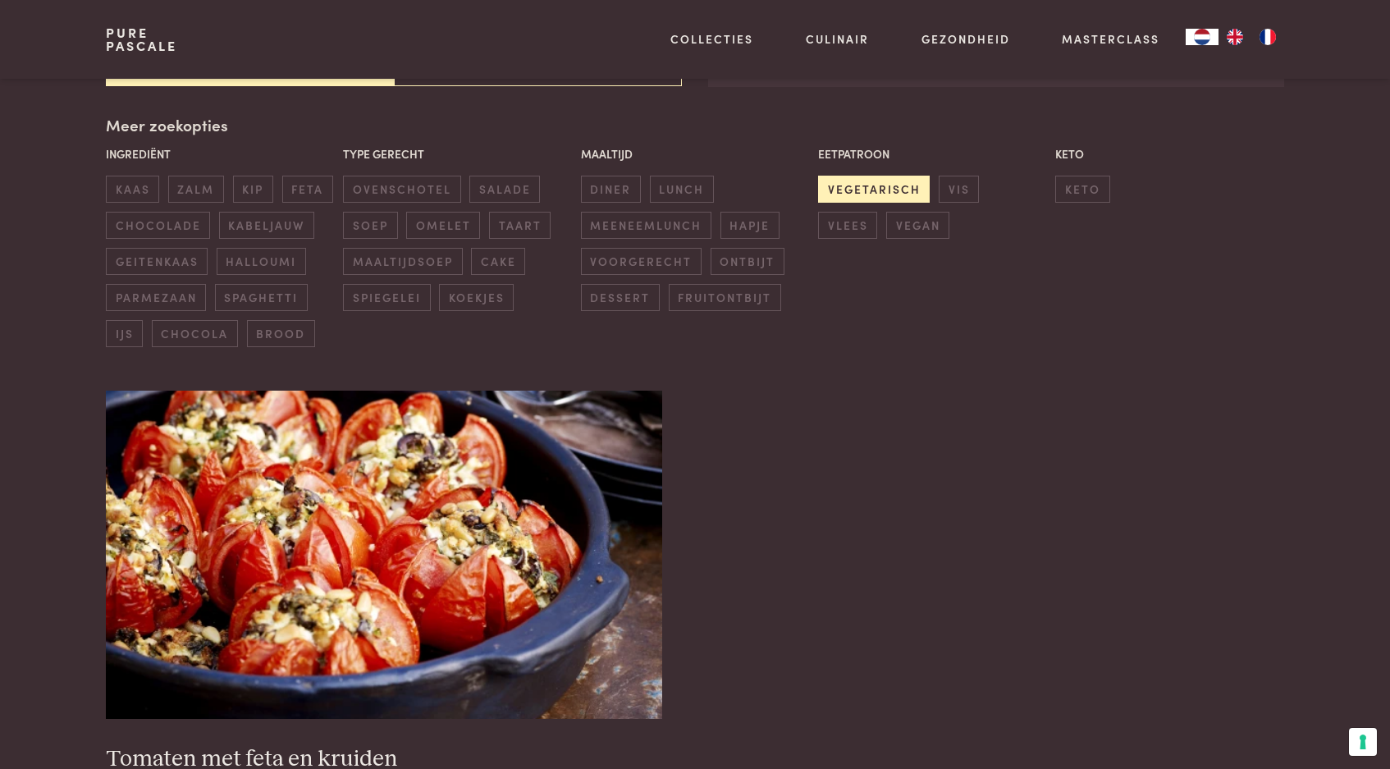
click at [883, 182] on span "vegetarisch" at bounding box center [874, 189] width 112 height 27
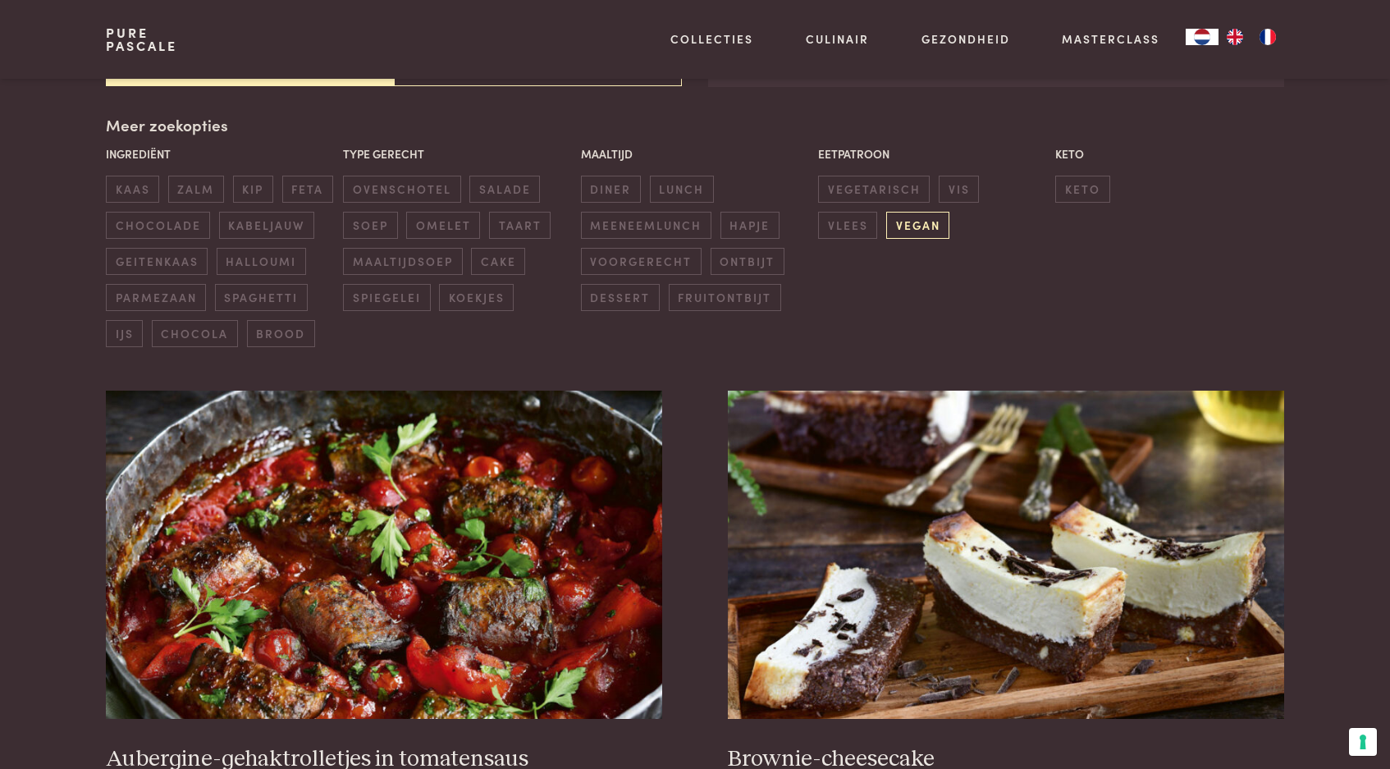
click at [886, 217] on span "vegan" at bounding box center [917, 225] width 63 height 27
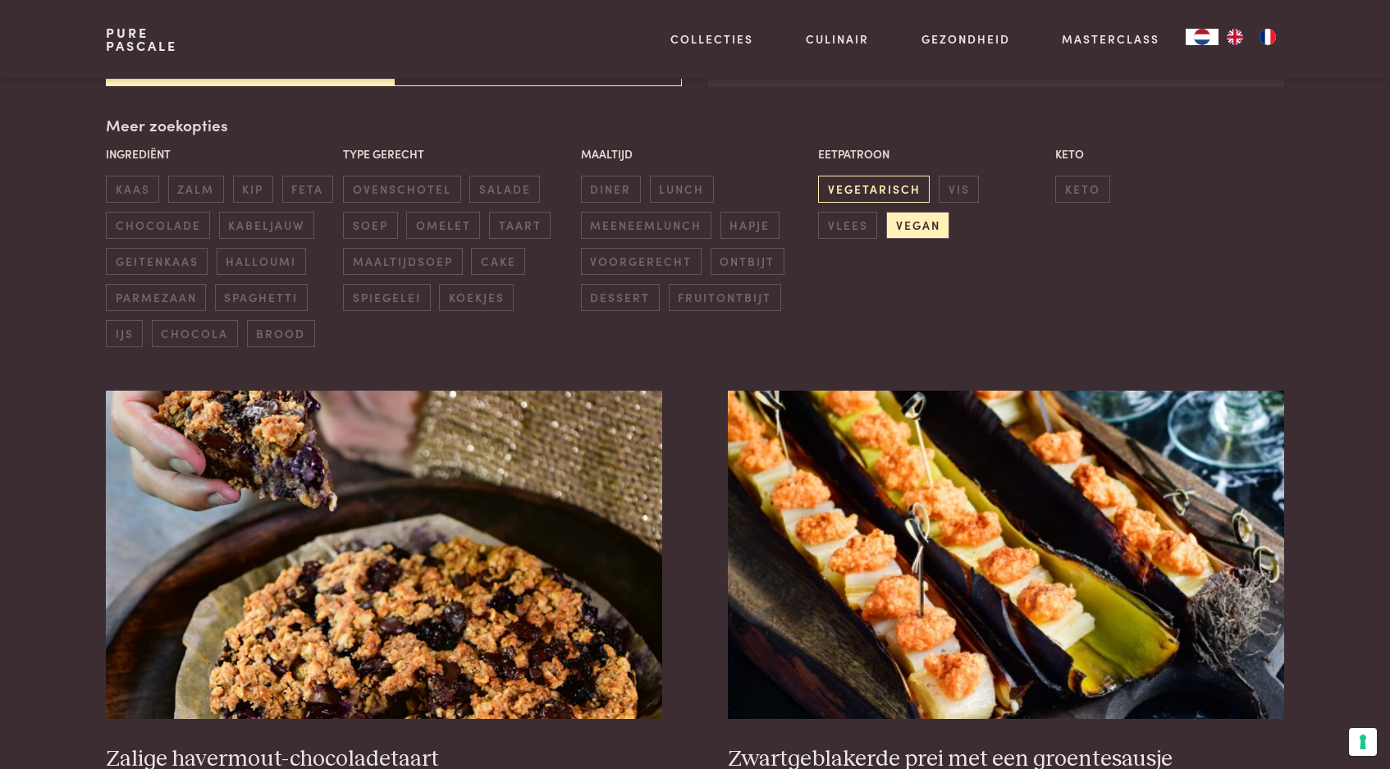
click at [868, 192] on span "vegetarisch" at bounding box center [874, 189] width 112 height 27
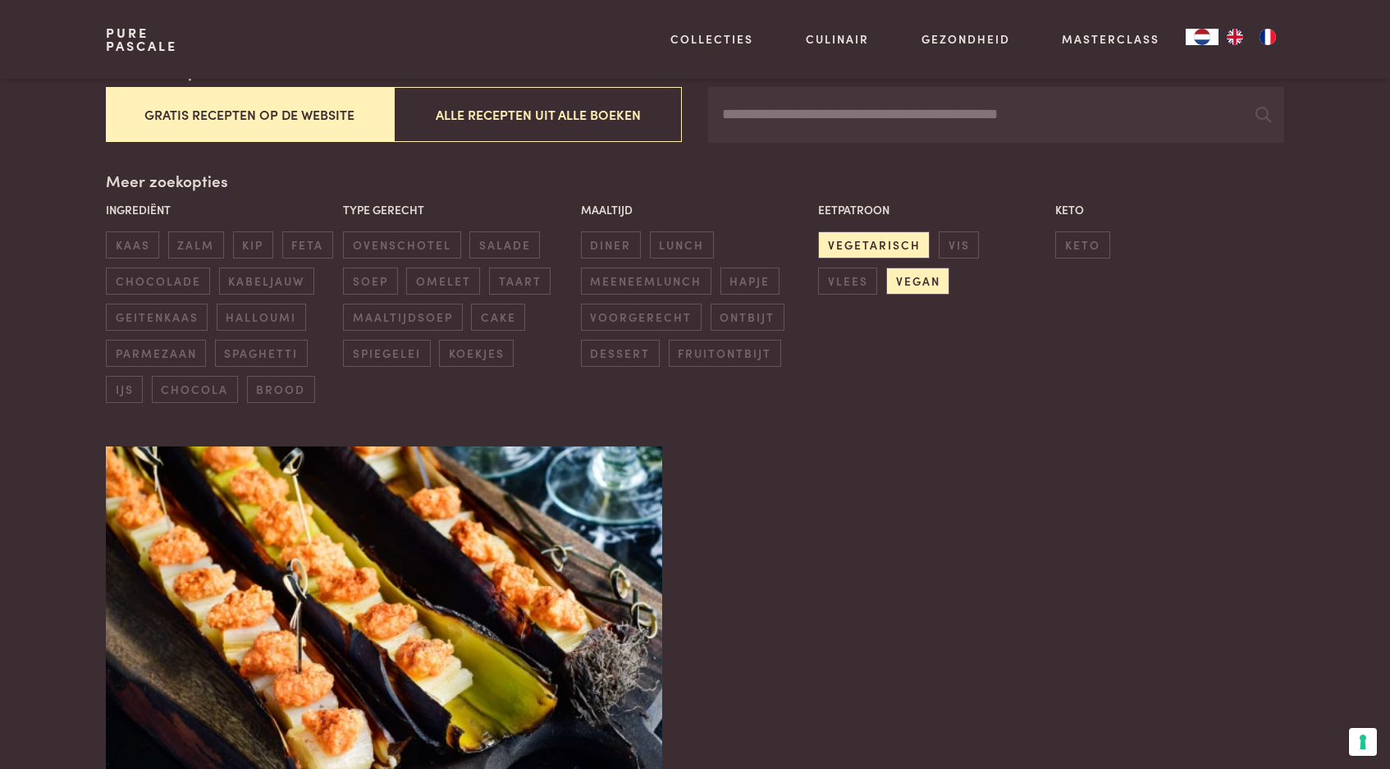
scroll to position [305, 0]
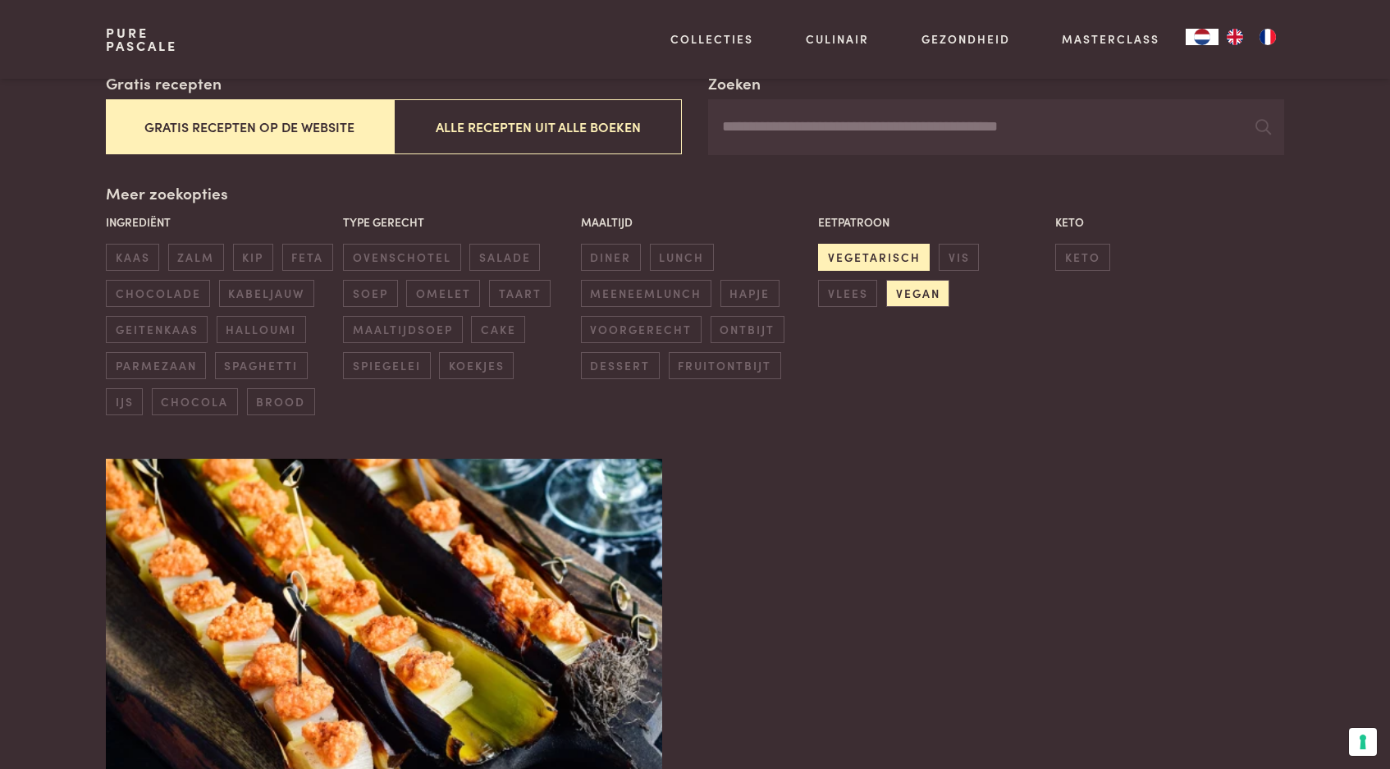
click at [871, 250] on span "vegetarisch" at bounding box center [874, 257] width 112 height 27
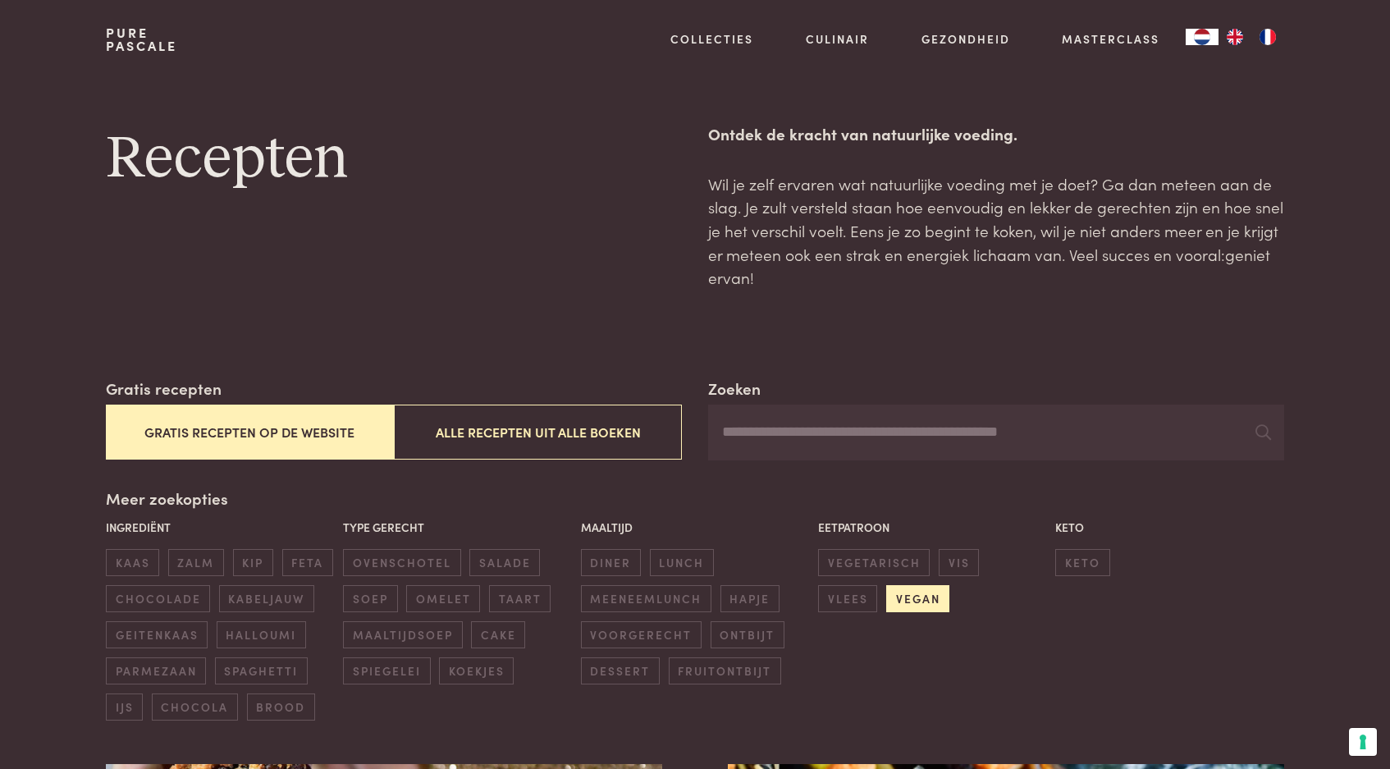
click at [886, 597] on span "vegan" at bounding box center [917, 598] width 63 height 27
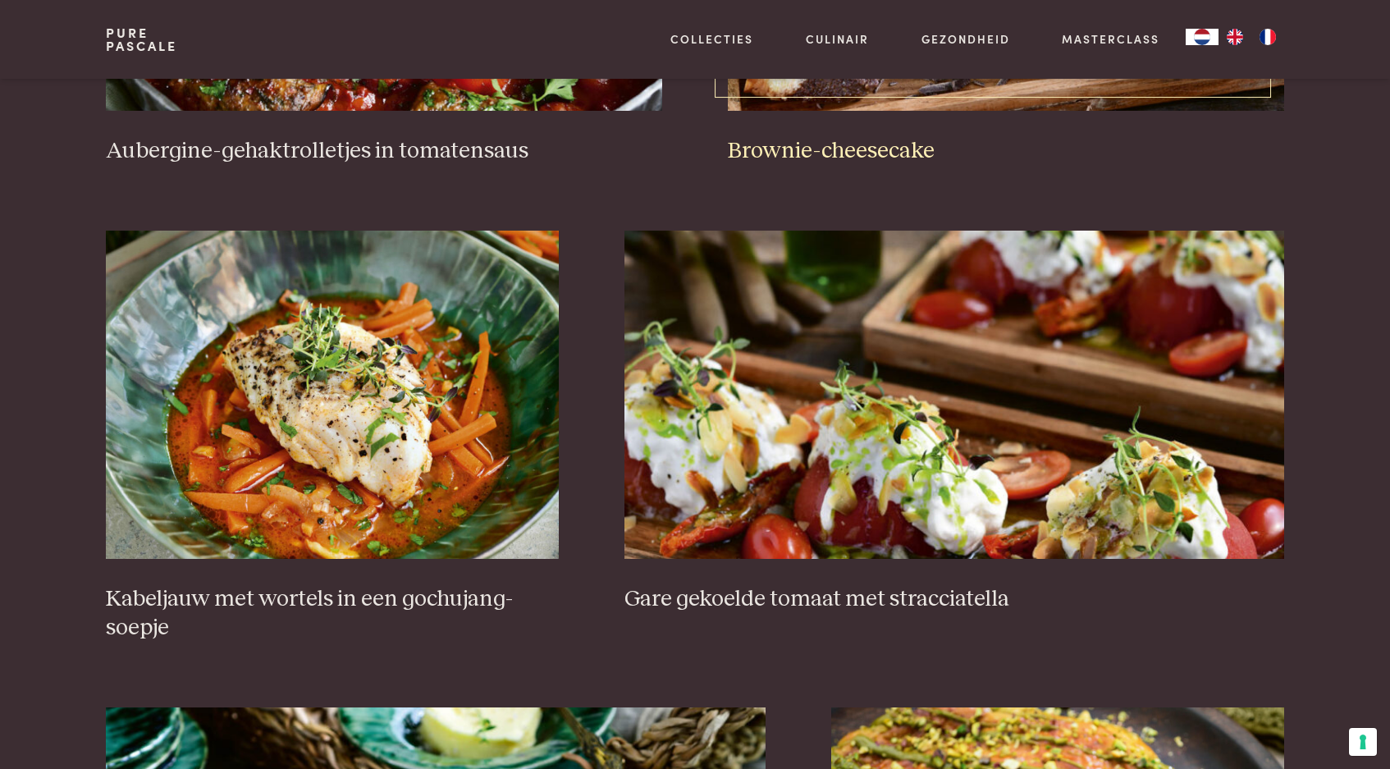
scroll to position [1054, 0]
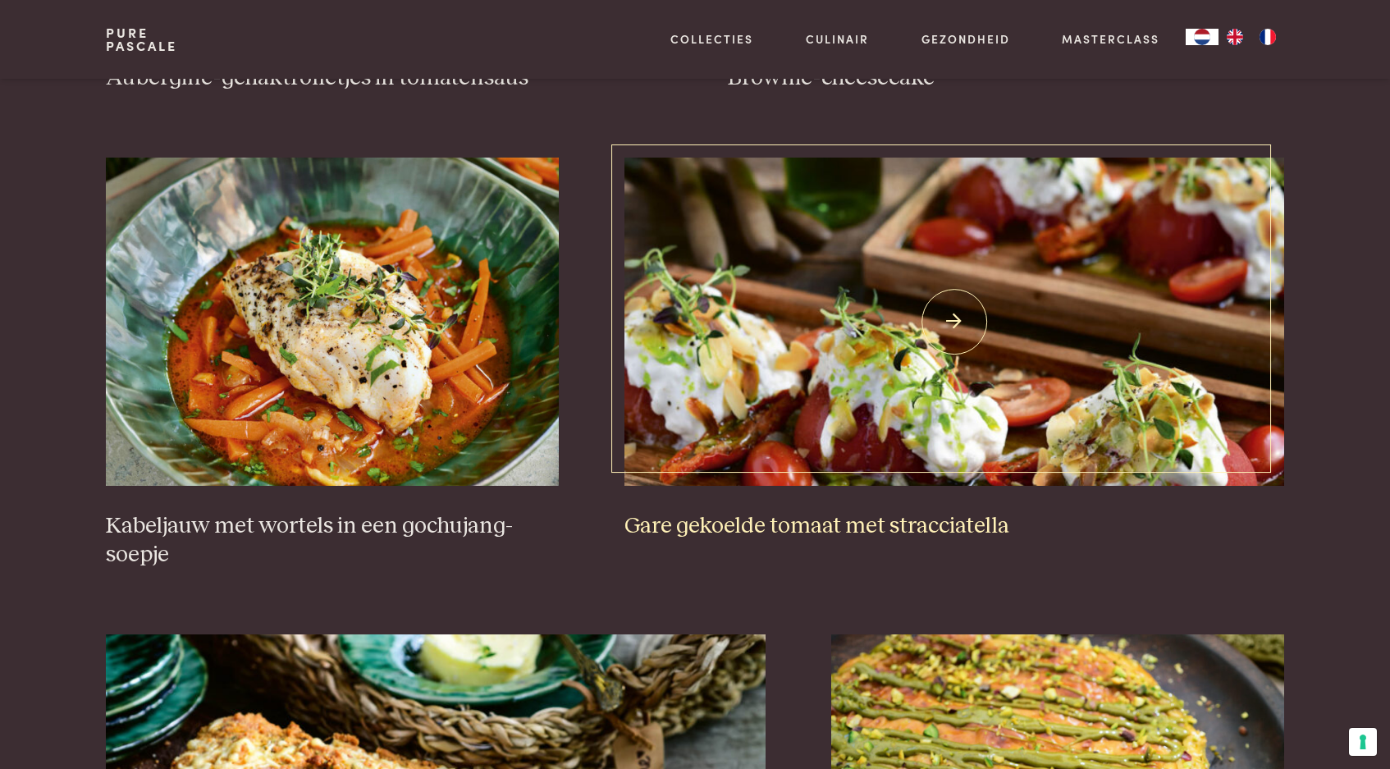
click at [854, 512] on h3 "Gare gekoelde tomaat met stracciatella" at bounding box center [954, 526] width 661 height 29
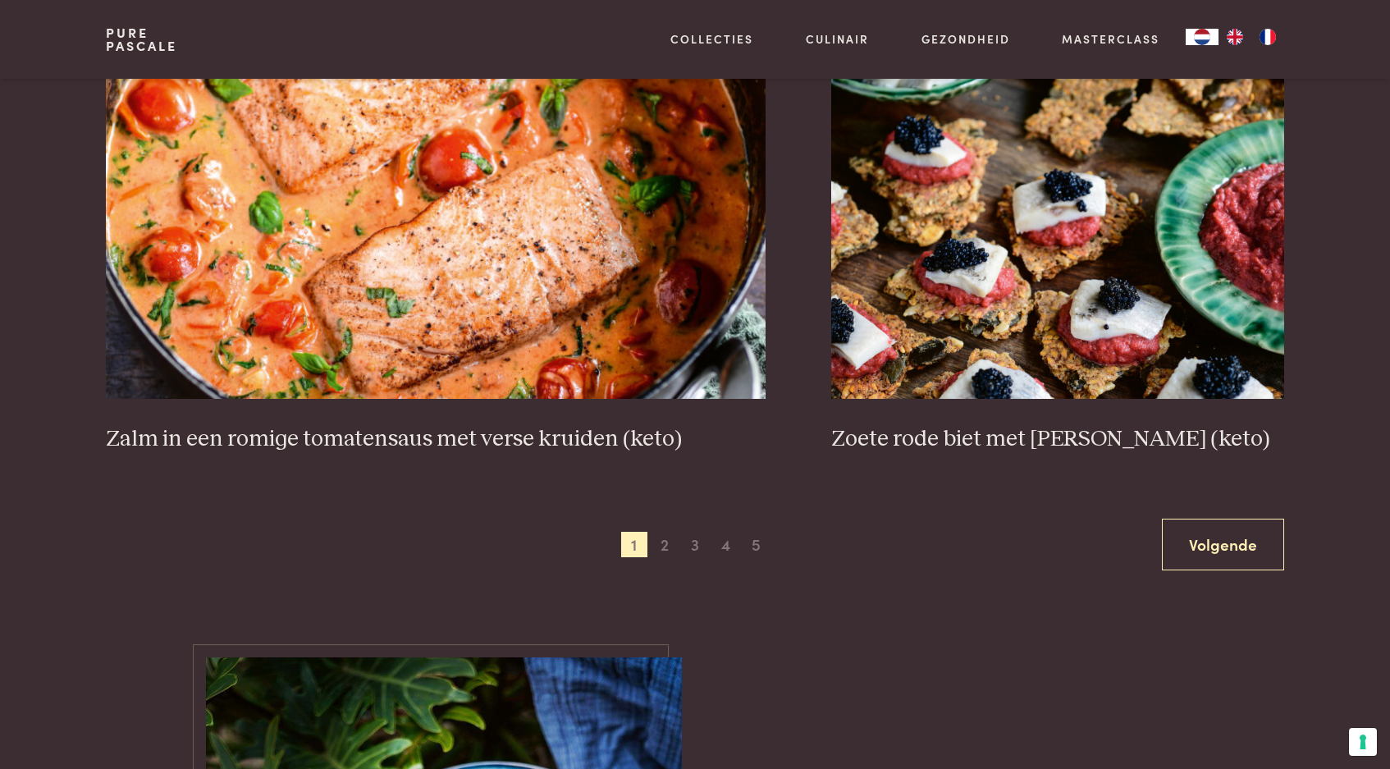
scroll to position [2963, 0]
click at [1242, 535] on link "Volgende" at bounding box center [1223, 544] width 122 height 52
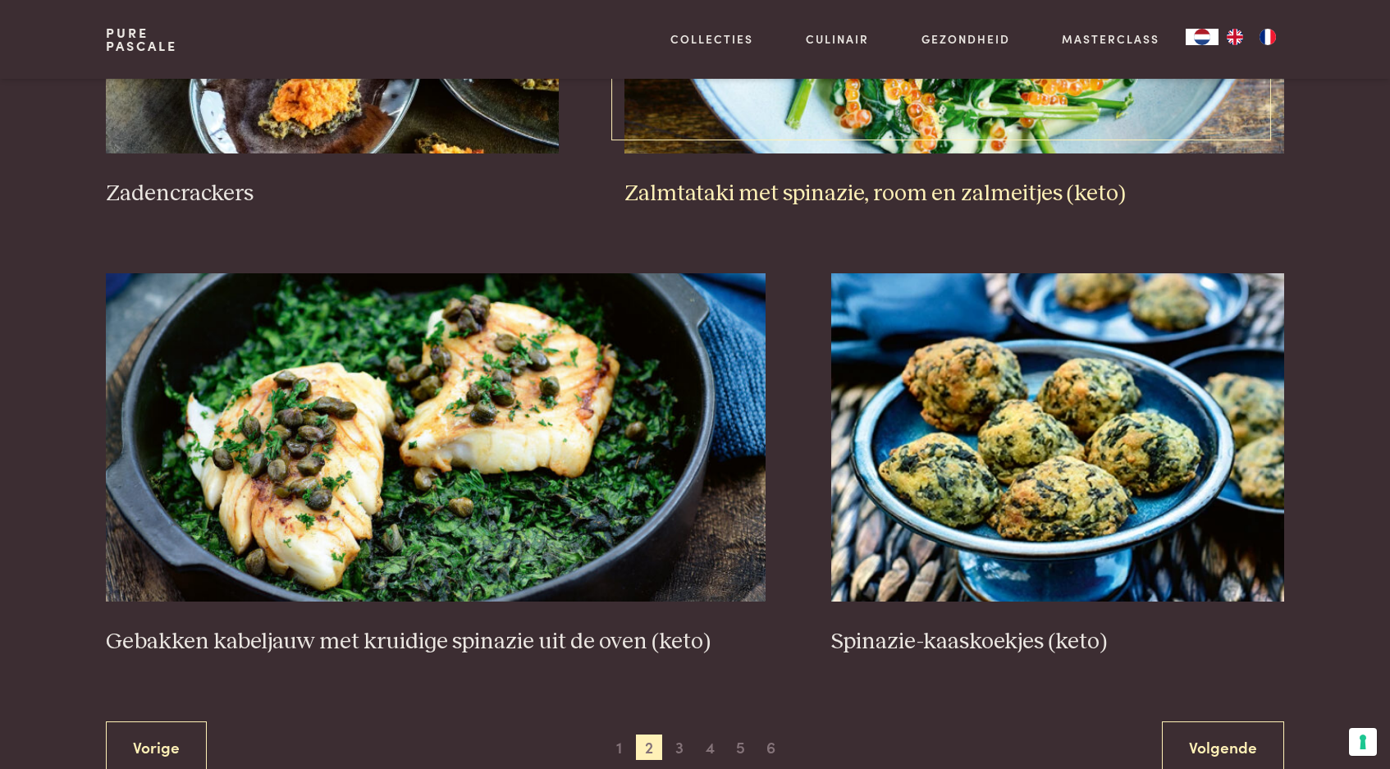
scroll to position [2776, 0]
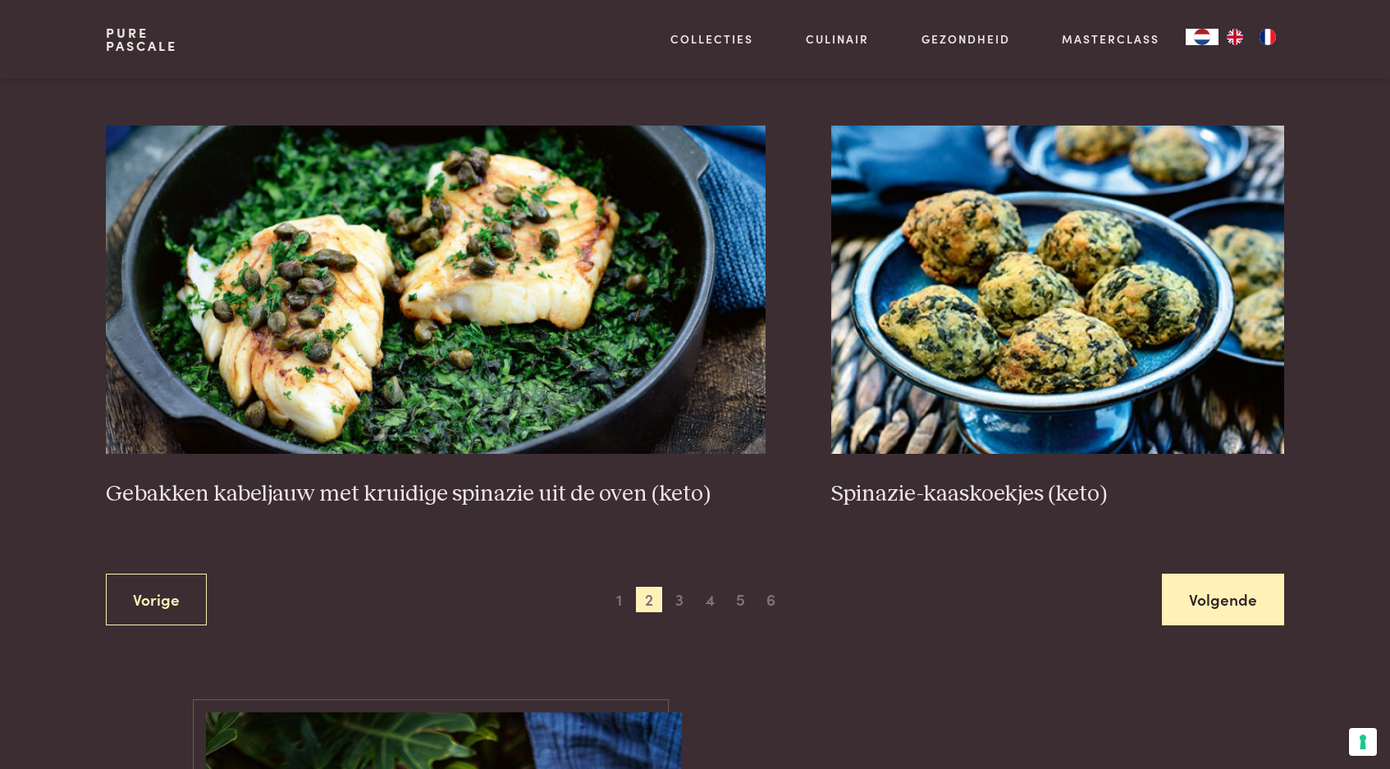
click at [1233, 584] on link "Volgende" at bounding box center [1223, 600] width 122 height 52
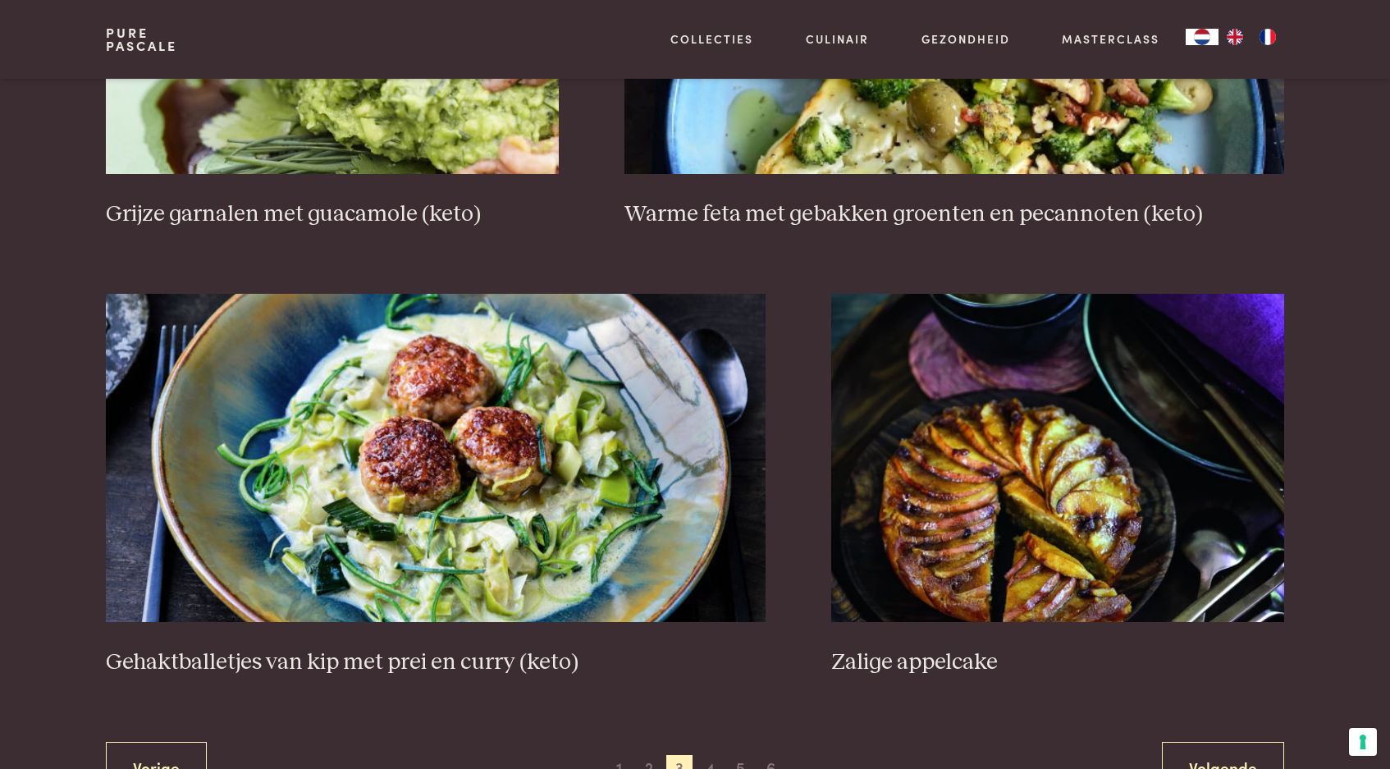
scroll to position [2862, 0]
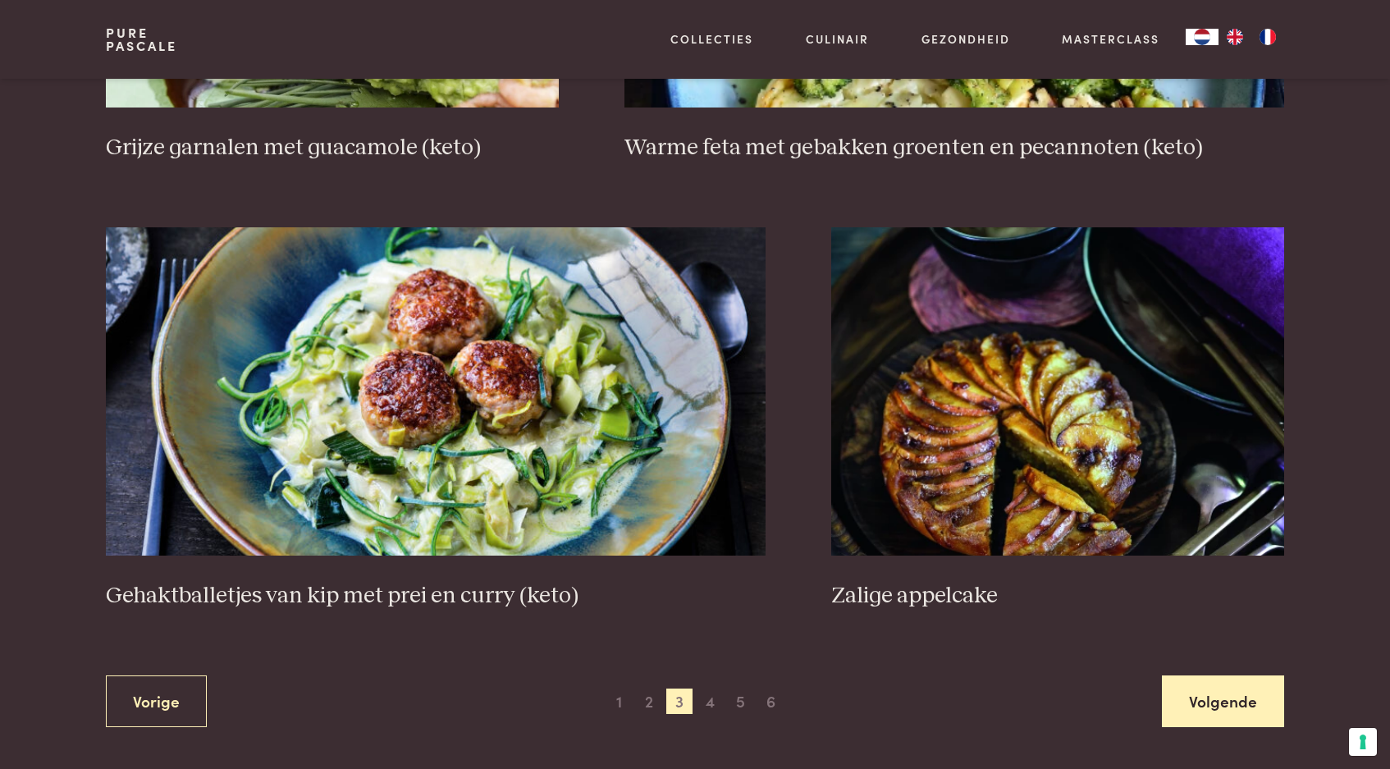
click at [1237, 694] on link "Volgende" at bounding box center [1223, 701] width 122 height 52
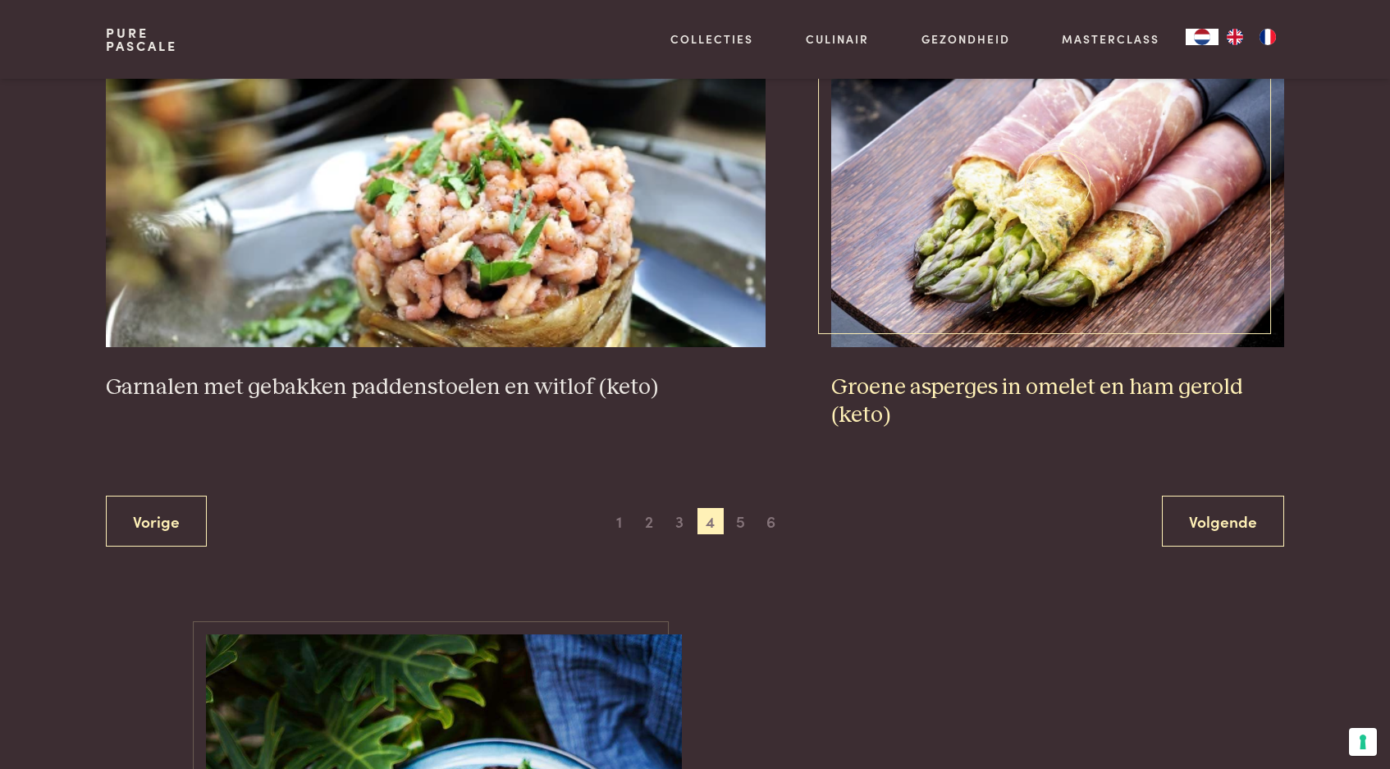
scroll to position [3034, 0]
